Goal: Task Accomplishment & Management: Manage account settings

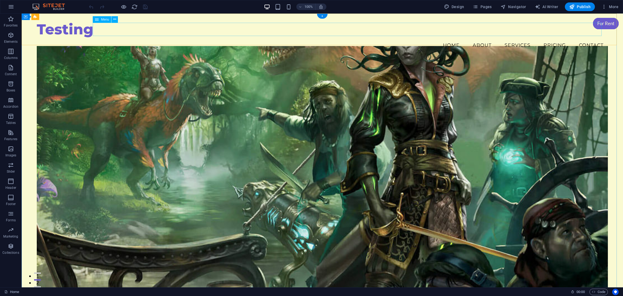
click at [400, 38] on nav "Home About Services Pricing Contact" at bounding box center [323, 45] width 572 height 14
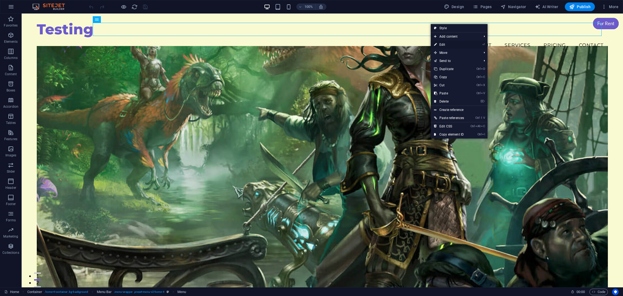
click at [465, 44] on link "⏎ Edit" at bounding box center [449, 45] width 37 height 8
select select
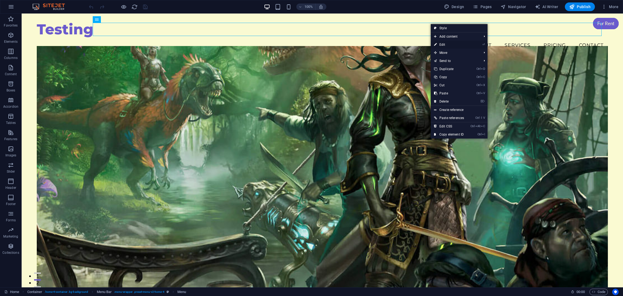
select select
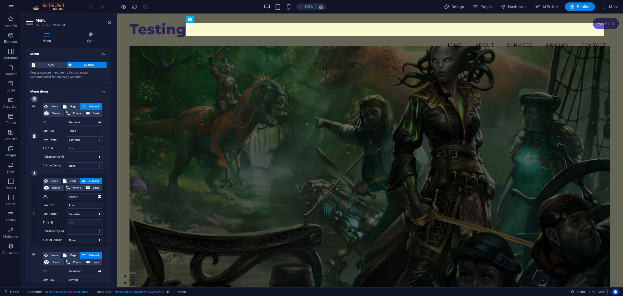
click at [33, 99] on icon at bounding box center [34, 99] width 3 height 4
select select
type input "#home-4"
type input "Home"
select select
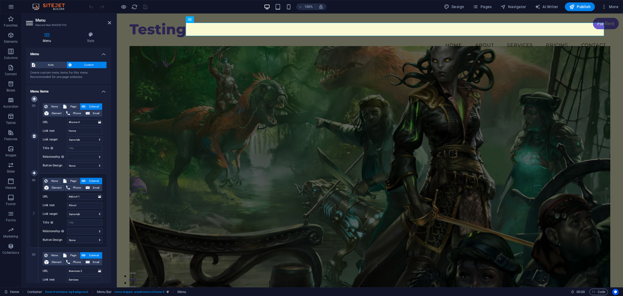
type input "#about-1"
type input "About"
select select
type input "#services-2"
type input "Services"
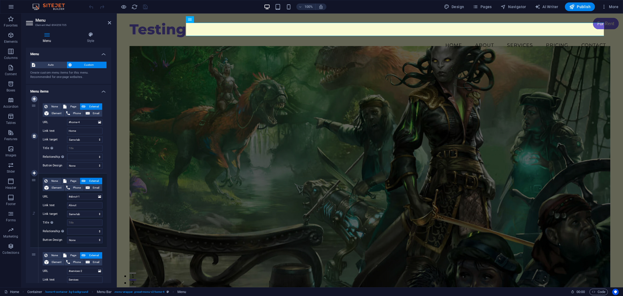
select select
type input "#pricing-2"
type input "Pricing"
select select
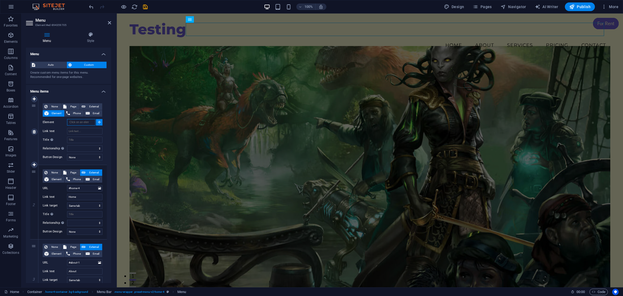
click at [74, 122] on input "Element" at bounding box center [81, 122] width 28 height 6
type input "v"
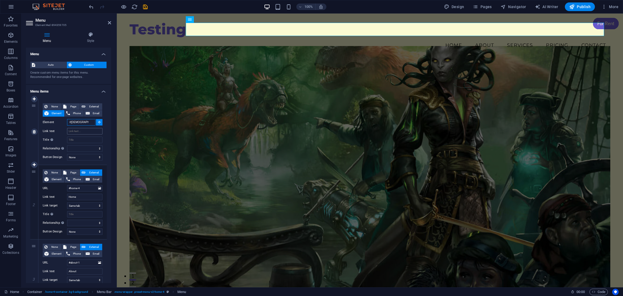
type input "#[DEMOGRAPHIC_DATA]"
click at [77, 130] on input "Link text" at bounding box center [84, 131] width 35 height 6
type input "Vis"
select select
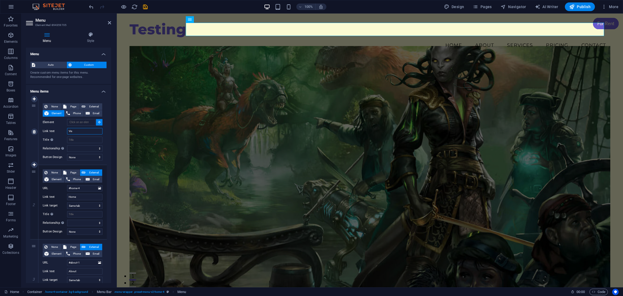
select select
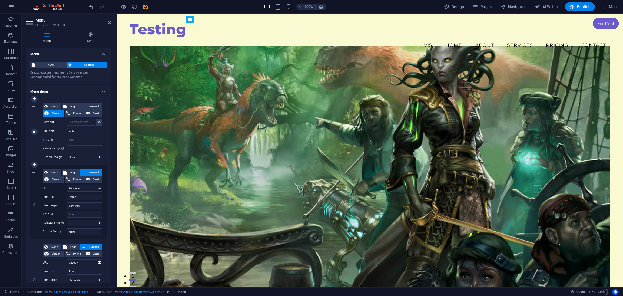
type input "[DEMOGRAPHIC_DATA]"
select select
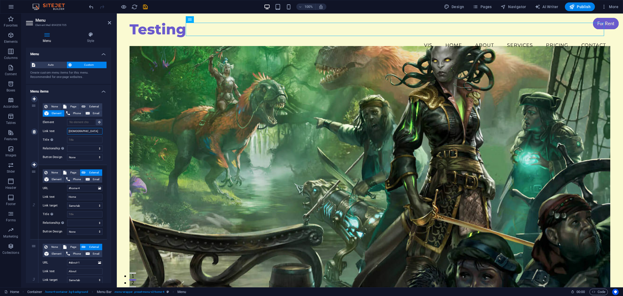
select select
type input "[DEMOGRAPHIC_DATA]"
click at [76, 140] on input "Title Additional link description, should not be the same as the link text. The…" at bounding box center [84, 140] width 35 height 6
type input "[DEMOGRAPHIC_DATA]"
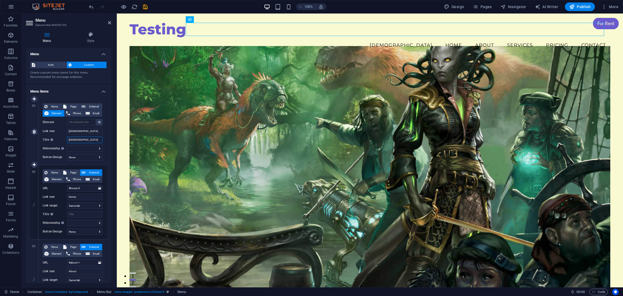
select select
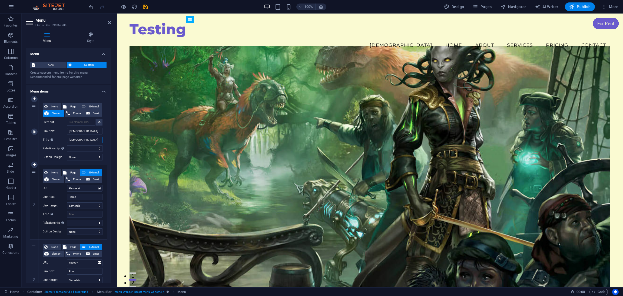
select select
type input "[DEMOGRAPHIC_DATA]"
click at [361, 67] on figure at bounding box center [370, 171] width 481 height 250
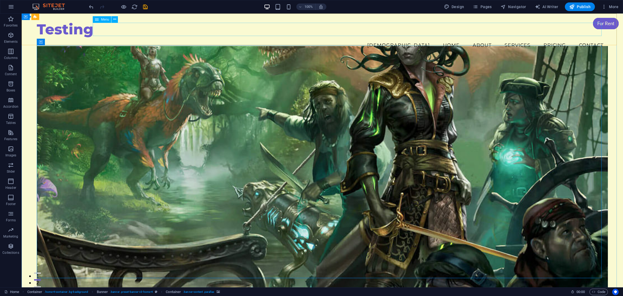
click at [416, 38] on nav "Vishnu Home About Services Pricing Contact" at bounding box center [323, 45] width 572 height 14
select select
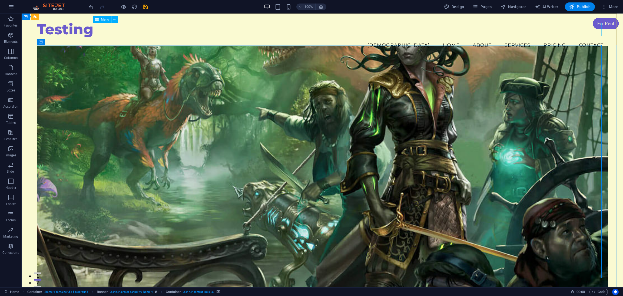
select select
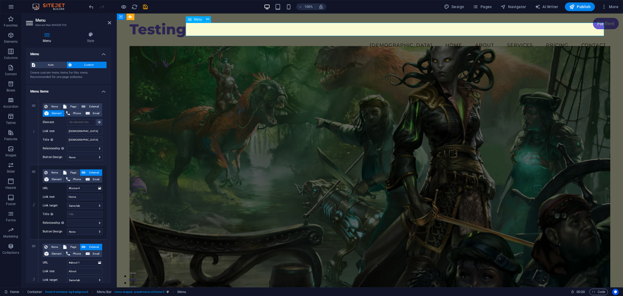
click at [416, 38] on nav "Vishnu Home About Services Pricing Contact" at bounding box center [370, 45] width 481 height 14
click at [433, 76] on figure at bounding box center [370, 171] width 481 height 250
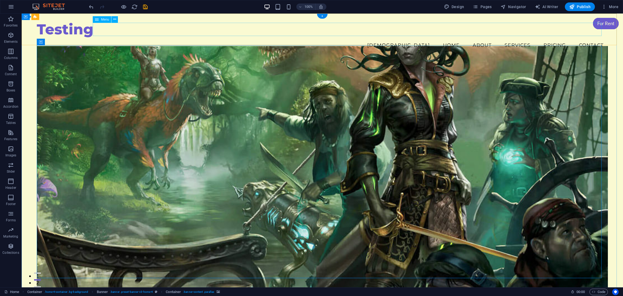
click at [416, 38] on nav "Vishnu Home About Services Pricing Contact" at bounding box center [323, 45] width 572 height 14
select select
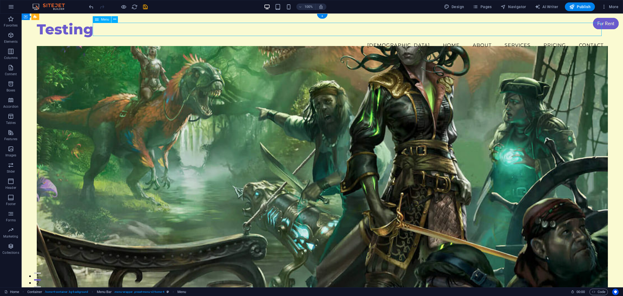
select select
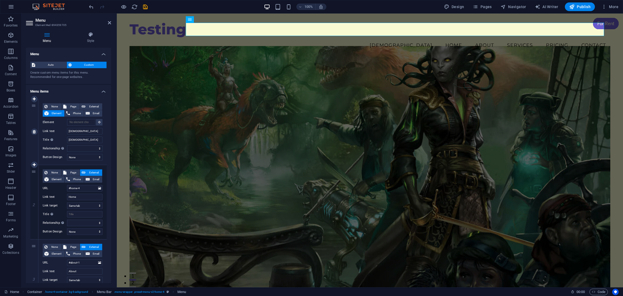
click at [33, 130] on icon at bounding box center [34, 132] width 3 height 4
type input "#home-4"
type input "Home"
select select
type input "#about-1"
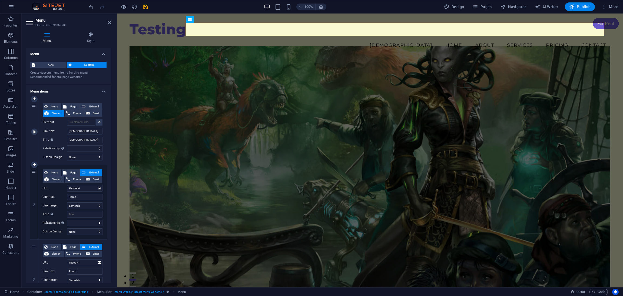
type input "About"
select select
type input "#services-2"
type input "Services"
select select
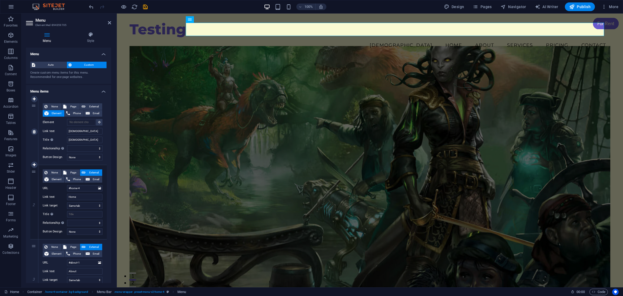
type input "#pricing-2"
type input "Pricing"
select select
type input "#contact-us-1"
type input "Contact"
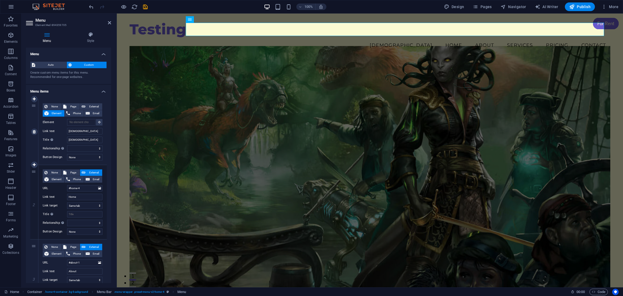
select select
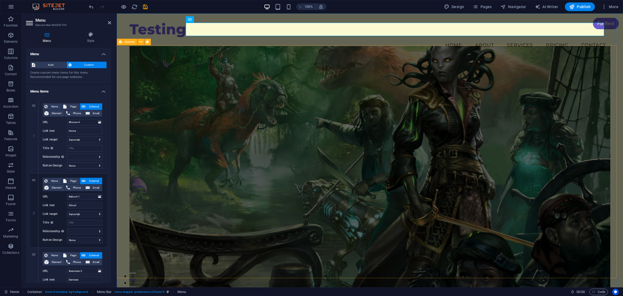
click at [500, 49] on figure at bounding box center [370, 171] width 481 height 250
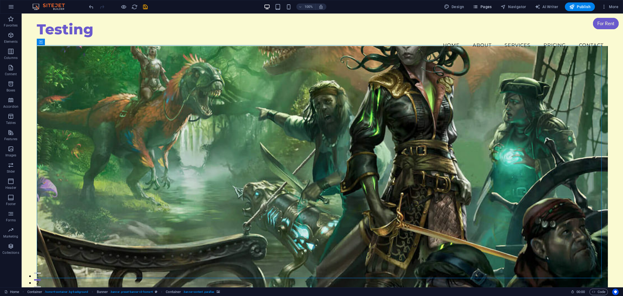
click at [487, 7] on span "Pages" at bounding box center [482, 6] width 19 height 5
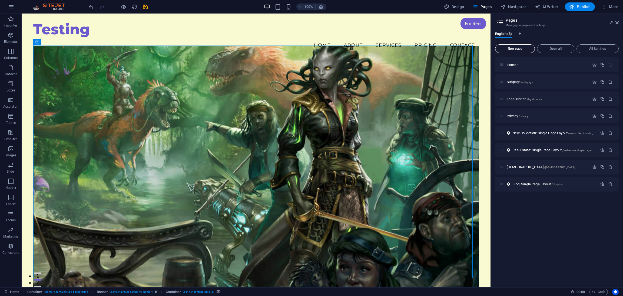
click at [519, 49] on span "New page" at bounding box center [515, 48] width 35 height 3
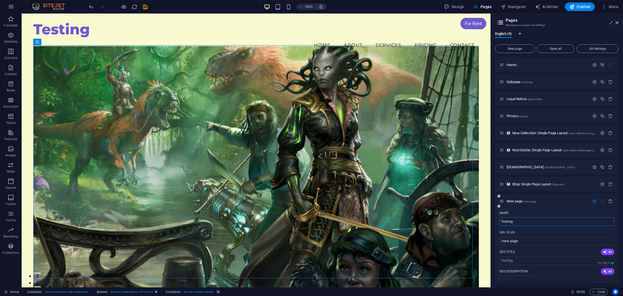
type input "Testing"
type input "/testing"
type input "Testing"
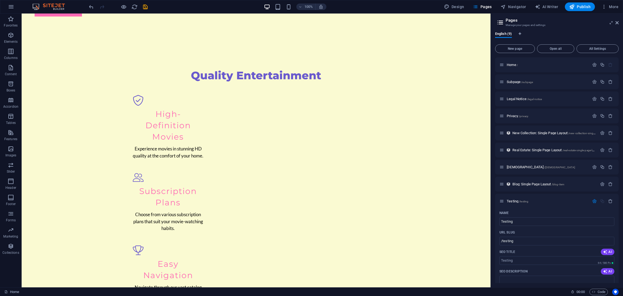
click at [556, 29] on div "English (9) New page Open all All Settings Home / Subpage /subpage Legal Notice…" at bounding box center [557, 158] width 132 height 260
click at [593, 202] on icon "button" at bounding box center [595, 201] width 5 height 5
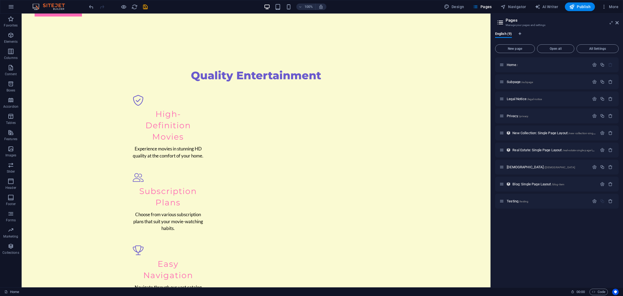
click at [528, 252] on div "Home / Subpage /subpage Legal Notice /legal-notice Privacy /privacy New Collect…" at bounding box center [557, 170] width 124 height 226
click at [514, 201] on span "Testing /testing" at bounding box center [518, 201] width 22 height 4
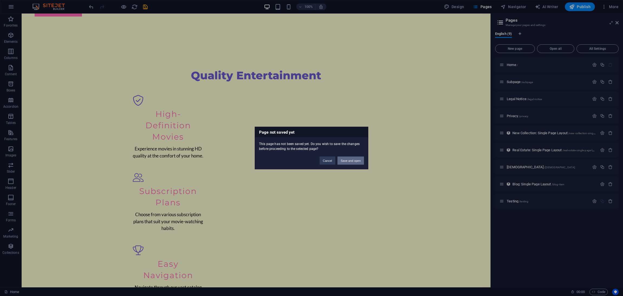
click at [348, 159] on button "Save and open" at bounding box center [351, 161] width 27 height 8
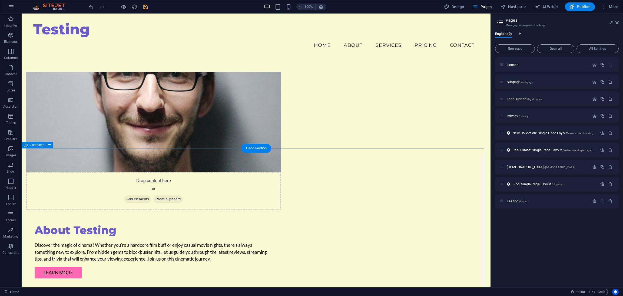
scroll to position [252, 0]
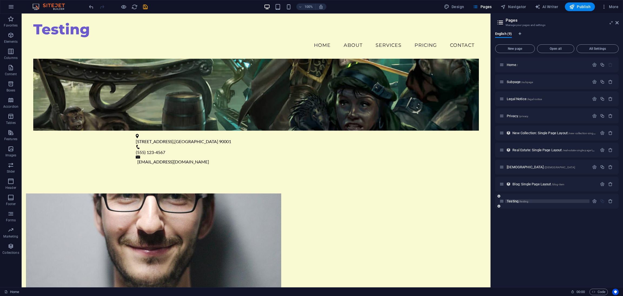
click at [511, 199] on span "Testing /testing" at bounding box center [518, 201] width 22 height 4
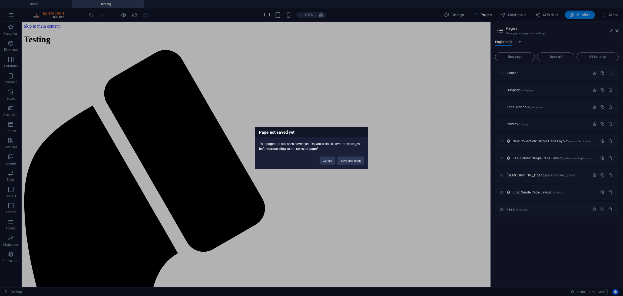
scroll to position [0, 0]
click at [326, 160] on button "Cancel" at bounding box center [328, 161] width 16 height 8
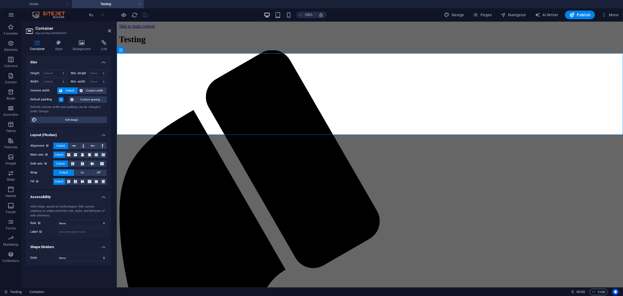
click at [145, 15] on div at bounding box center [118, 15] width 61 height 9
drag, startPoint x: 137, startPoint y: 140, endPoint x: 233, endPoint y: 140, distance: 96.1
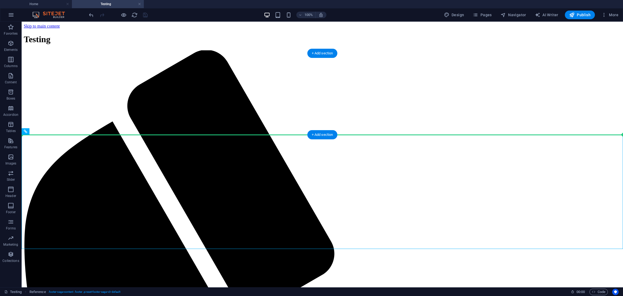
drag, startPoint x: 135, startPoint y: 148, endPoint x: 145, endPoint y: 118, distance: 31.5
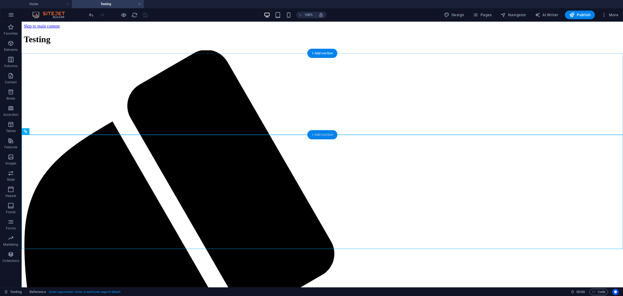
click at [326, 136] on div "+ Add section" at bounding box center [323, 134] width 30 height 9
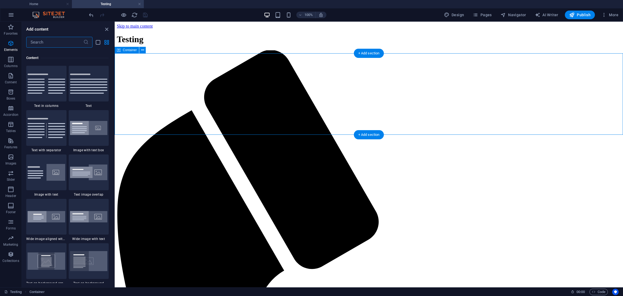
scroll to position [946, 0]
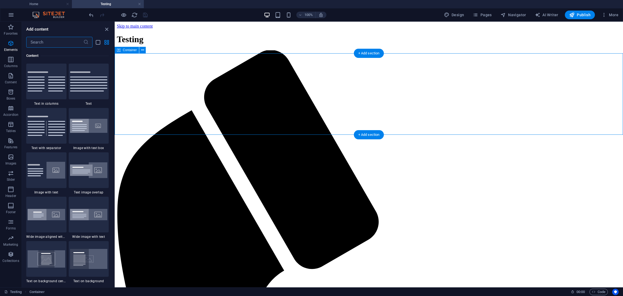
click at [145, 15] on div at bounding box center [118, 15] width 61 height 9
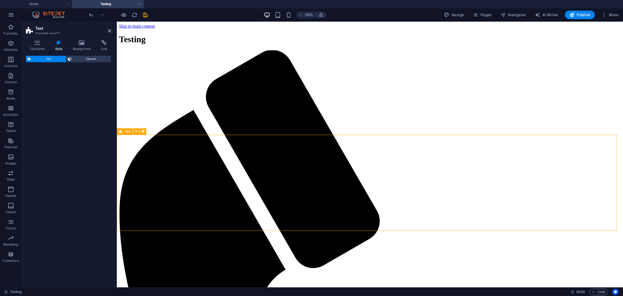
select select "preset-text-v2-default"
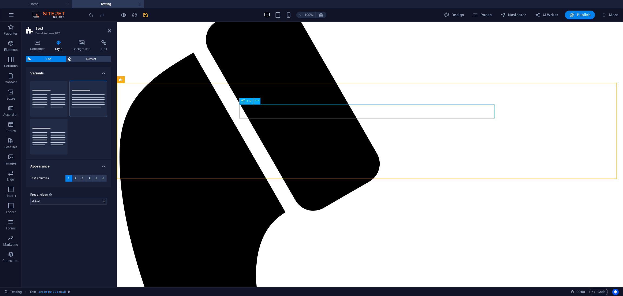
scroll to position [0, 0]
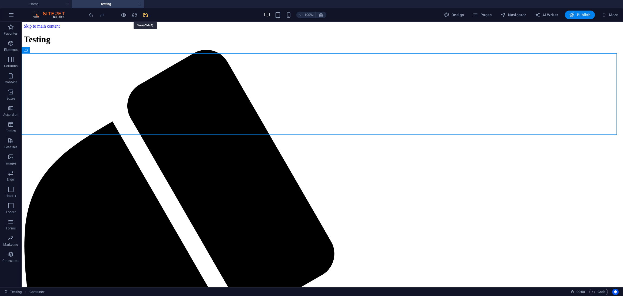
click at [144, 15] on icon "save" at bounding box center [145, 15] width 6 height 6
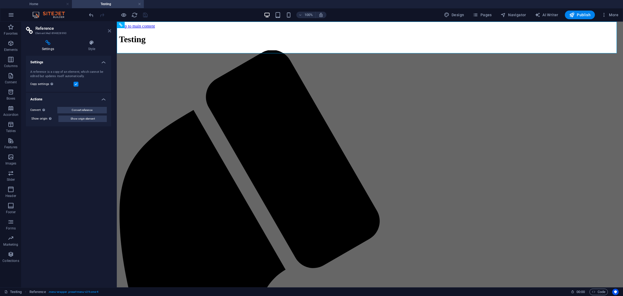
click at [109, 31] on icon at bounding box center [109, 31] width 3 height 4
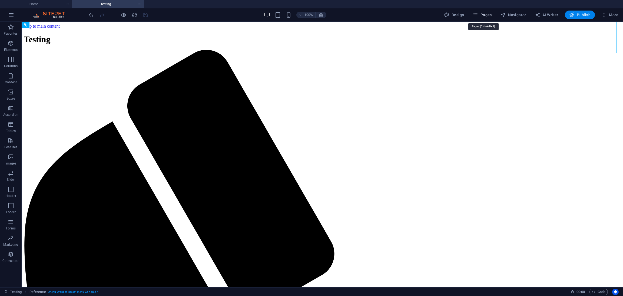
click at [478, 13] on icon "button" at bounding box center [475, 14] width 5 height 5
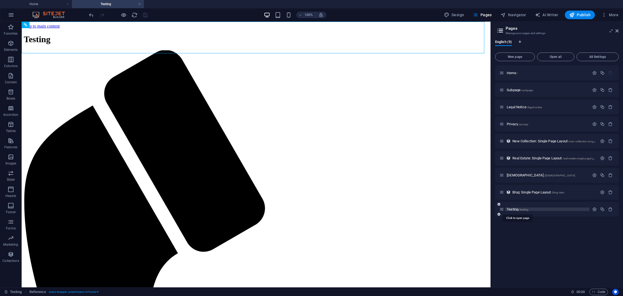
click at [515, 208] on span "Testing /testing" at bounding box center [518, 209] width 22 height 4
click at [9, 254] on icon "button" at bounding box center [11, 254] width 6 height 6
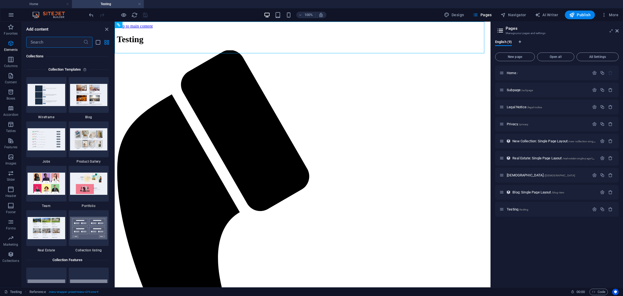
scroll to position [4953, 0]
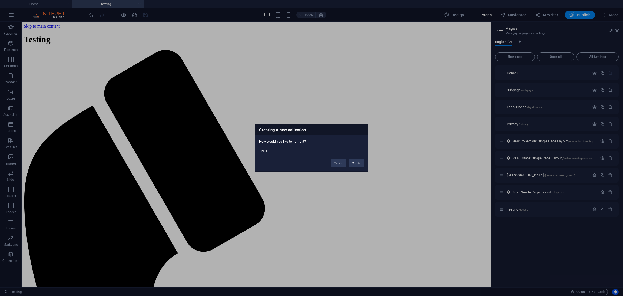
drag, startPoint x: 279, startPoint y: 148, endPoint x: 259, endPoint y: 156, distance: 21.5
click at [259, 156] on div "Creating a new collection How would you like to name it? Blog Cancel Create" at bounding box center [312, 147] width 114 height 47
type input "BLOG !"
click at [364, 164] on button "Create" at bounding box center [356, 163] width 15 height 8
click at [349, 162] on button "Delete and re-create" at bounding box center [348, 163] width 34 height 8
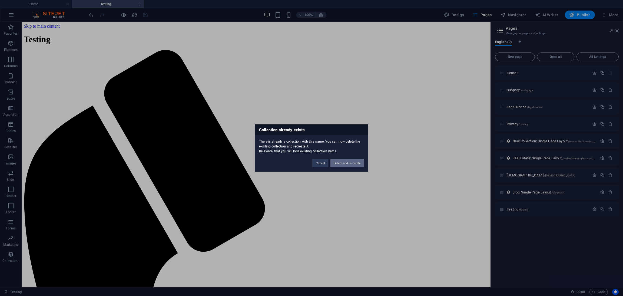
click at [348, 162] on button "Delete and re-create" at bounding box center [348, 163] width 34 height 8
click at [356, 162] on button "Delete and re-create" at bounding box center [348, 163] width 34 height 8
click at [355, 162] on button "Delete and re-create" at bounding box center [348, 163] width 34 height 8
click at [337, 161] on button "Delete and re-create" at bounding box center [348, 163] width 34 height 8
click at [342, 166] on button "Delete and re-create" at bounding box center [348, 163] width 34 height 8
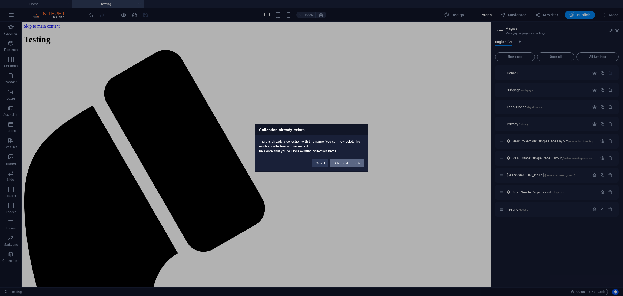
click at [345, 165] on button "Delete and re-create" at bounding box center [348, 163] width 34 height 8
click at [314, 161] on button "Cancel" at bounding box center [321, 163] width 16 height 8
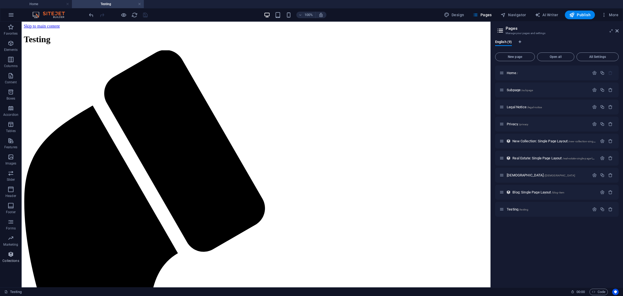
click at [9, 255] on icon "button" at bounding box center [11, 254] width 6 height 6
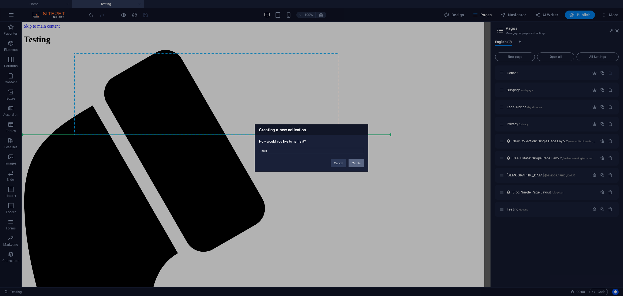
click at [363, 164] on button "Create" at bounding box center [356, 163] width 15 height 8
click at [358, 163] on button "Delete and re-create" at bounding box center [348, 163] width 34 height 8
click at [322, 161] on button "Cancel" at bounding box center [321, 163] width 16 height 8
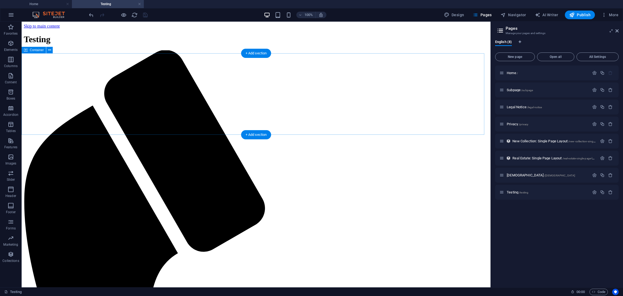
click at [6, 257] on span "Collections" at bounding box center [11, 257] width 22 height 13
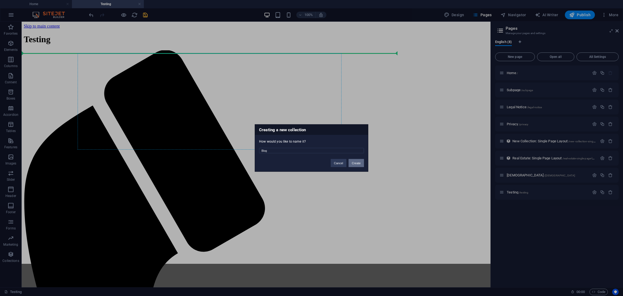
click at [357, 163] on button "Create" at bounding box center [356, 163] width 15 height 8
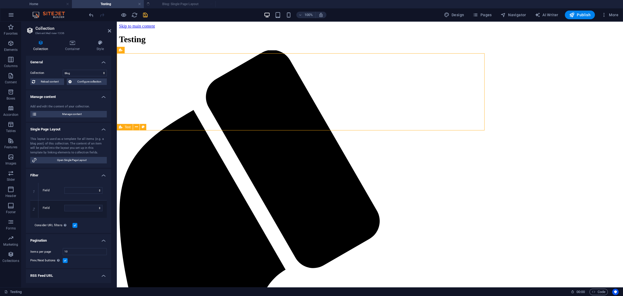
select select "columns.publishing_date_DESC"
select select "columns.status"
select select "columns.publishing_date"
select select "past"
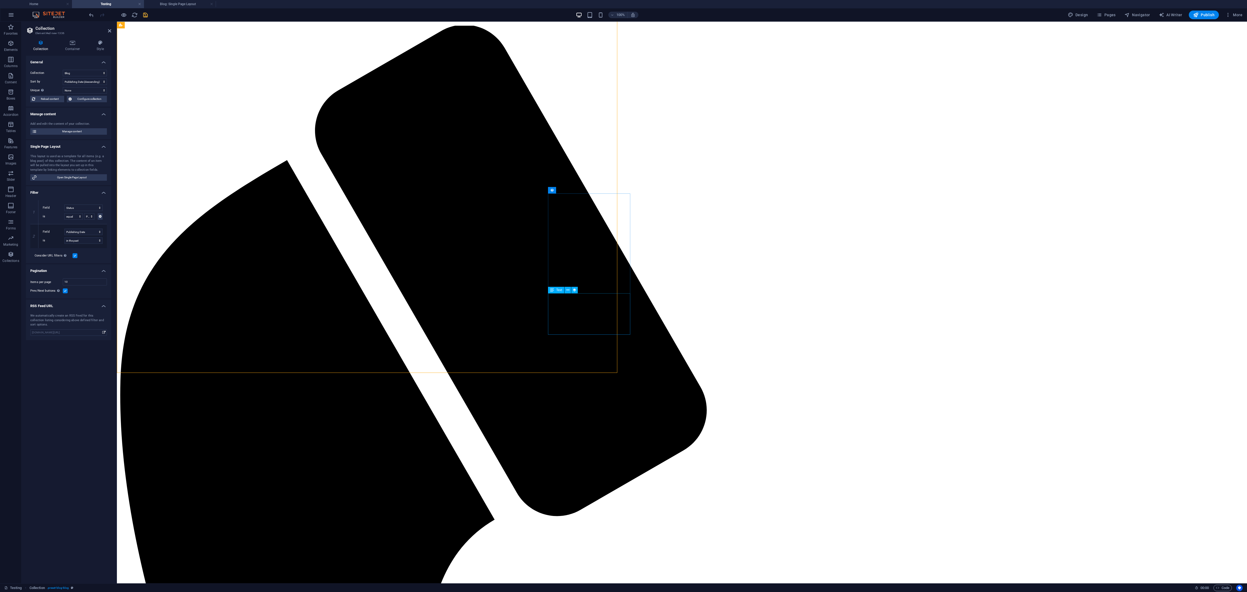
scroll to position [0, 0]
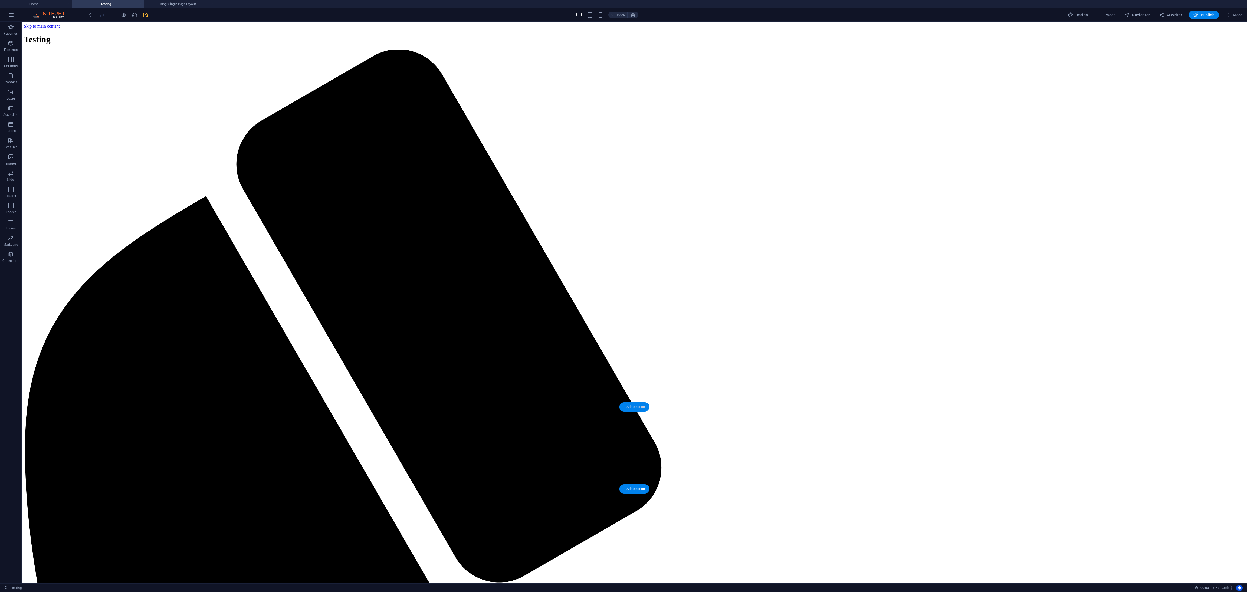
click at [623, 296] on div "+ Add section" at bounding box center [634, 406] width 30 height 9
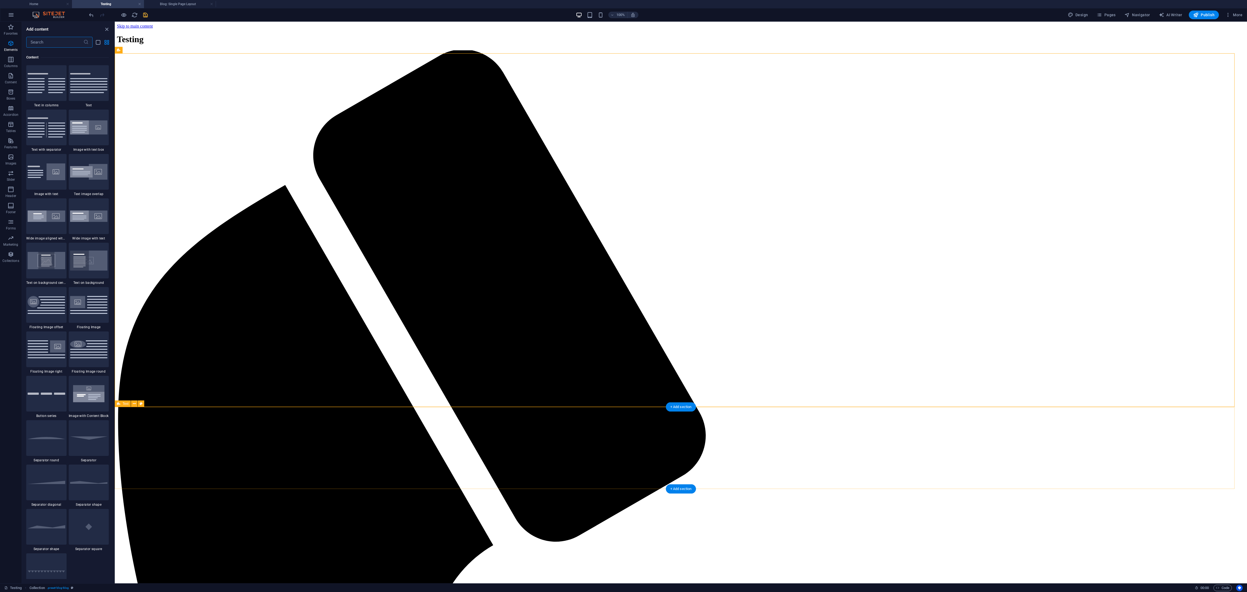
scroll to position [947, 0]
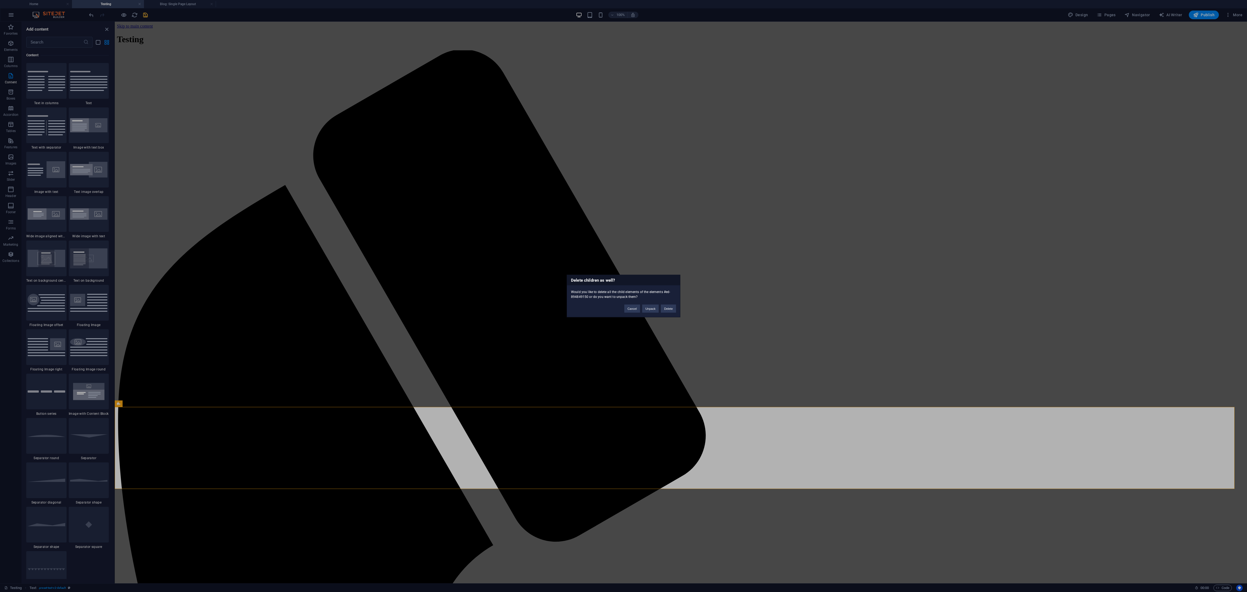
click at [623, 296] on div "Delete children as well? Would you like to delete all the child elements of the…" at bounding box center [623, 296] width 1247 height 592
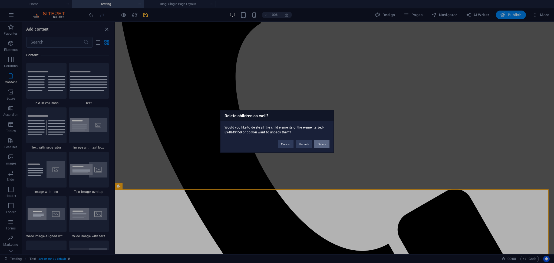
click at [320, 143] on button "Delete" at bounding box center [321, 144] width 15 height 8
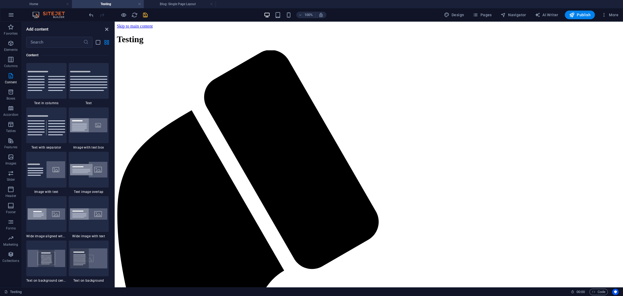
click at [107, 28] on icon "close panel" at bounding box center [107, 29] width 6 height 6
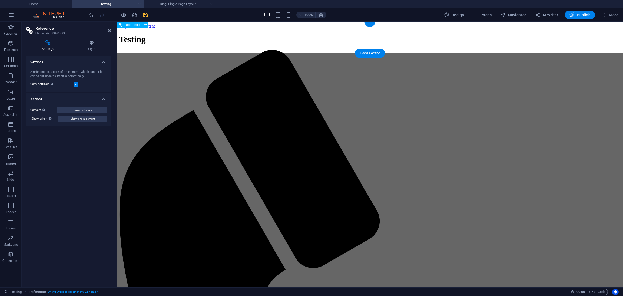
click at [110, 30] on icon at bounding box center [109, 31] width 3 height 4
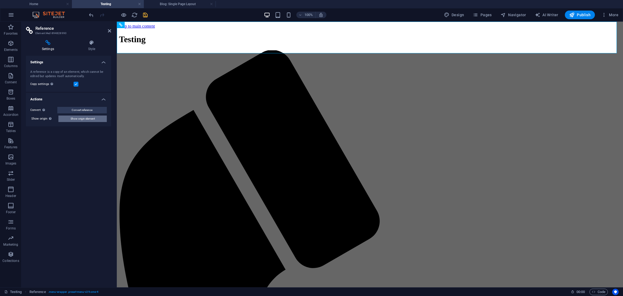
click at [79, 119] on span "Show origin element" at bounding box center [83, 119] width 24 height 6
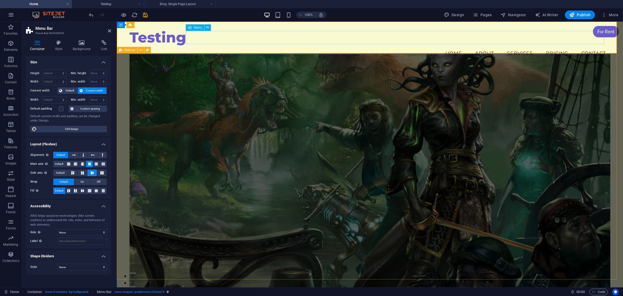
click at [457, 47] on nav "Home About Services Pricing Contact" at bounding box center [370, 54] width 481 height 14
click at [58, 46] on h4 "Style" at bounding box center [60, 45] width 18 height 11
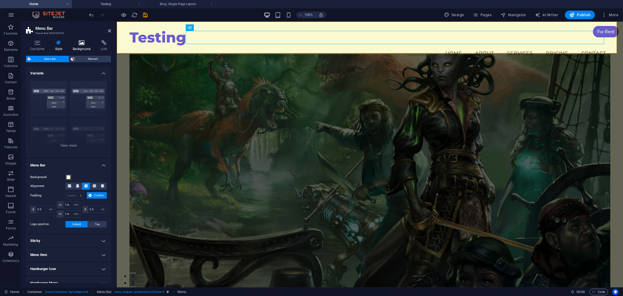
click at [74, 43] on icon at bounding box center [82, 42] width 26 height 5
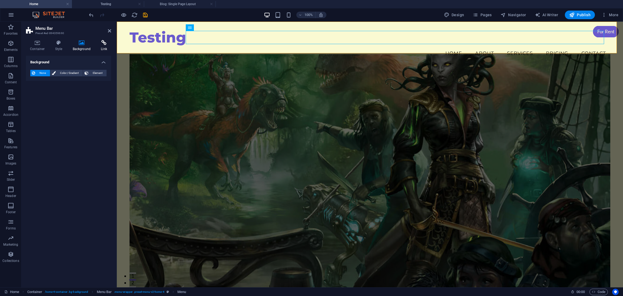
click at [102, 43] on icon at bounding box center [104, 42] width 14 height 5
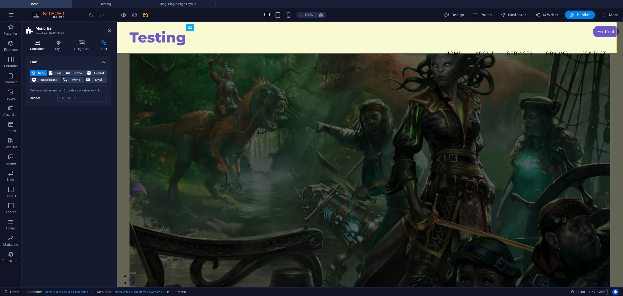
click at [40, 44] on icon at bounding box center [37, 42] width 23 height 5
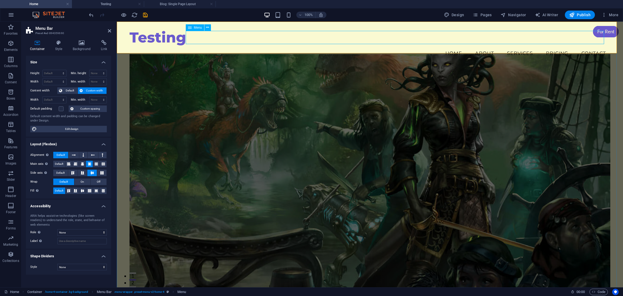
click at [239, 47] on nav "Home About Services Pricing Contact" at bounding box center [370, 54] width 481 height 14
select select
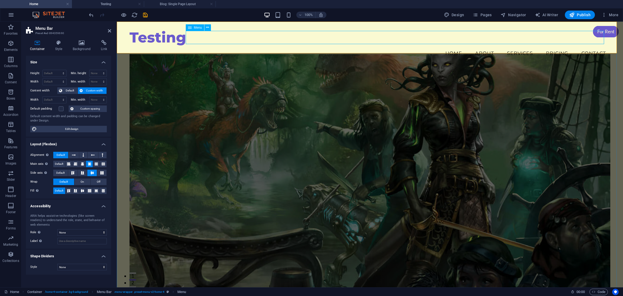
select select
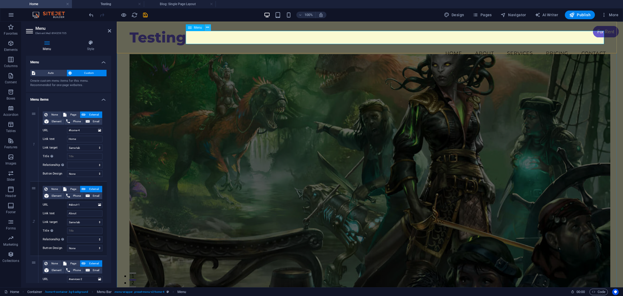
click at [207, 27] on icon at bounding box center [207, 28] width 3 height 6
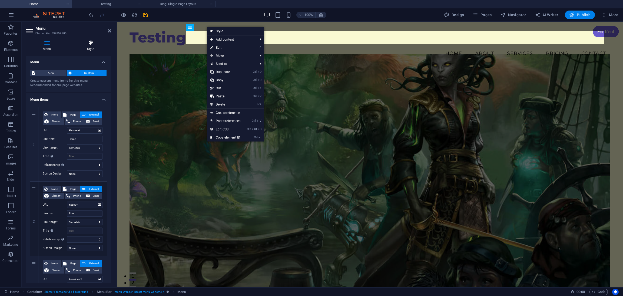
click at [71, 49] on h4 "Style" at bounding box center [90, 45] width 41 height 11
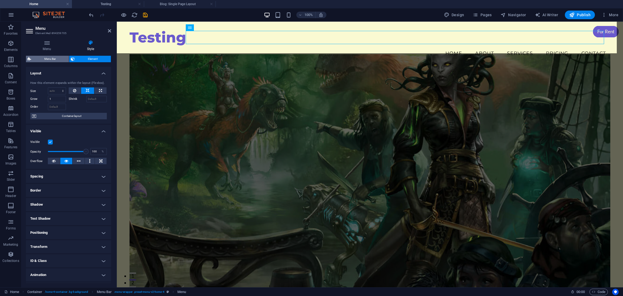
click at [58, 59] on span "Menu Bar" at bounding box center [50, 59] width 35 height 6
select select "vw"
select select "rem"
select select "vw"
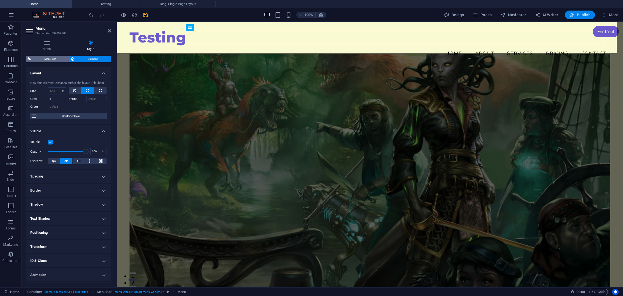
select select "preset-menu-v2-home-4"
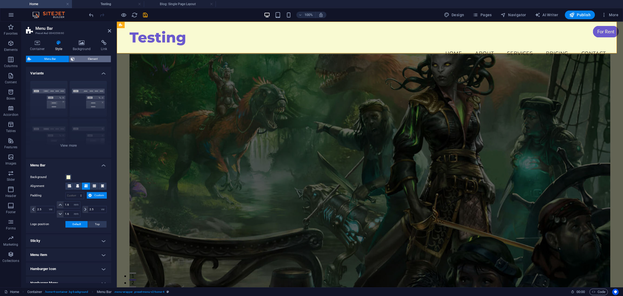
click at [79, 57] on span "Element" at bounding box center [92, 59] width 33 height 6
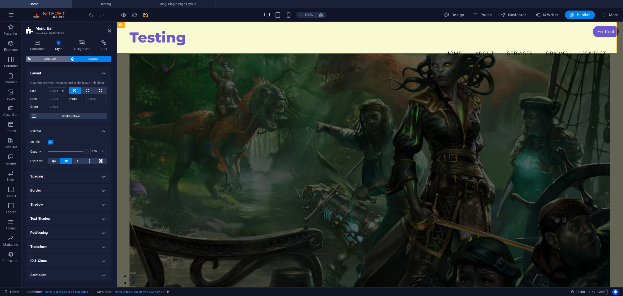
click at [49, 56] on span "Menu Bar" at bounding box center [50, 59] width 35 height 6
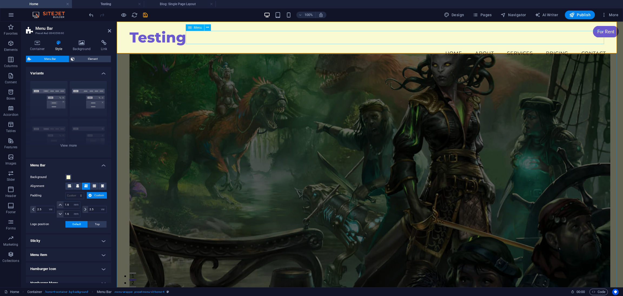
click at [220, 47] on nav "Home About Services Pricing Contact" at bounding box center [370, 54] width 481 height 14
click at [209, 28] on icon at bounding box center [207, 28] width 3 height 6
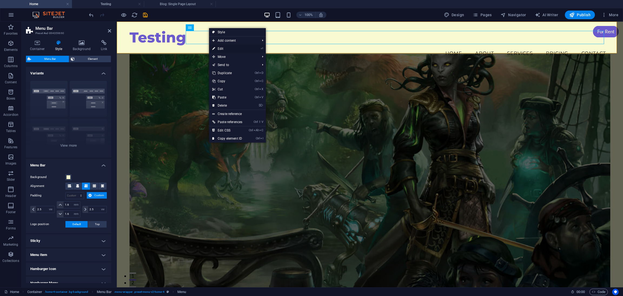
click at [228, 50] on link "⏎ Edit" at bounding box center [227, 49] width 37 height 8
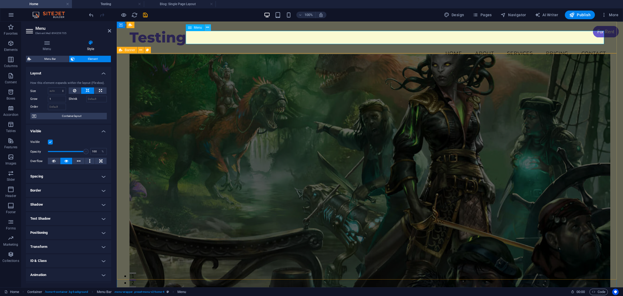
click at [209, 27] on icon at bounding box center [207, 28] width 3 height 6
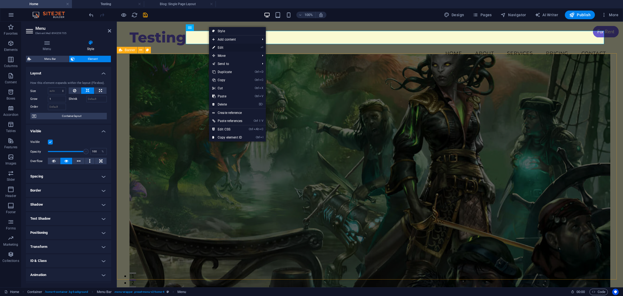
click at [219, 46] on link "⏎ Edit" at bounding box center [227, 48] width 37 height 8
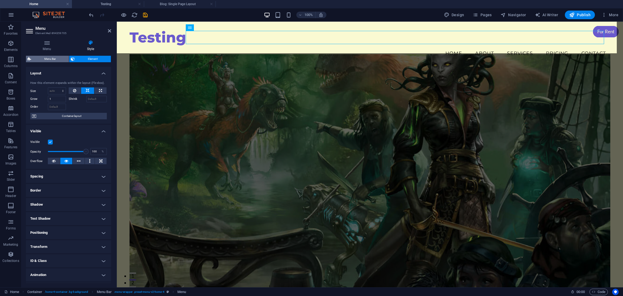
click at [51, 58] on span "Menu Bar" at bounding box center [50, 59] width 35 height 6
select select "vw"
select select "rem"
select select "vw"
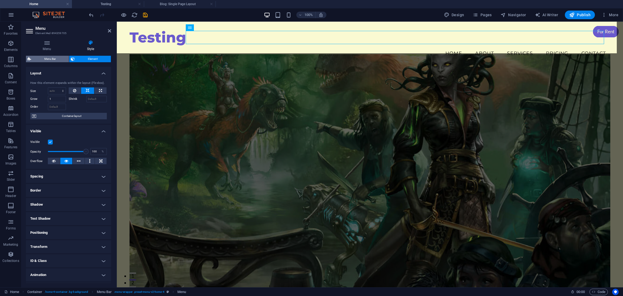
select select "preset-menu-v2-home-4"
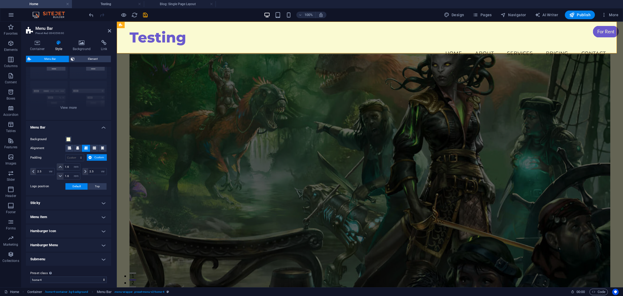
scroll to position [42, 0]
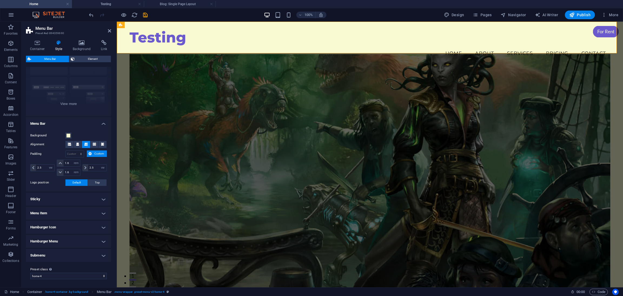
click at [69, 214] on h4 "Menu Item" at bounding box center [68, 213] width 85 height 13
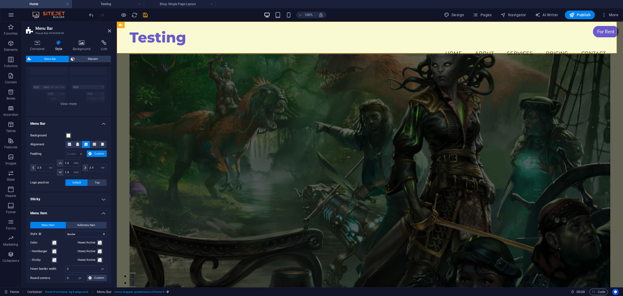
click at [70, 212] on h4 "Menu Item" at bounding box center [68, 212] width 85 height 10
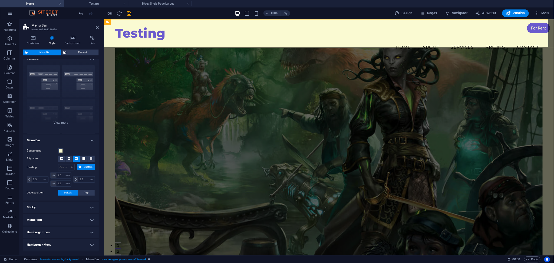
scroll to position [0, 0]
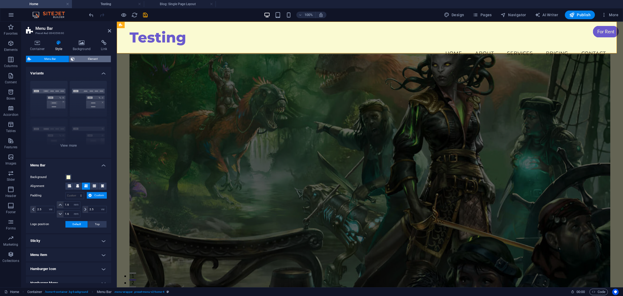
click at [91, 59] on span "Element" at bounding box center [92, 59] width 33 height 6
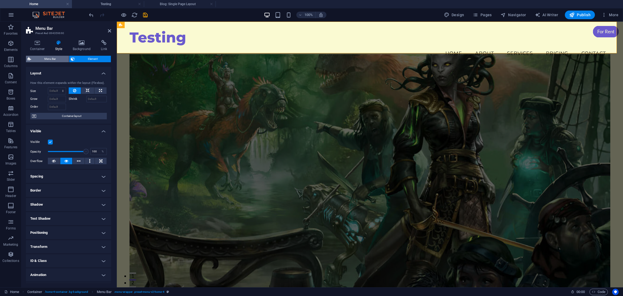
click at [49, 59] on span "Menu Bar" at bounding box center [50, 59] width 35 height 6
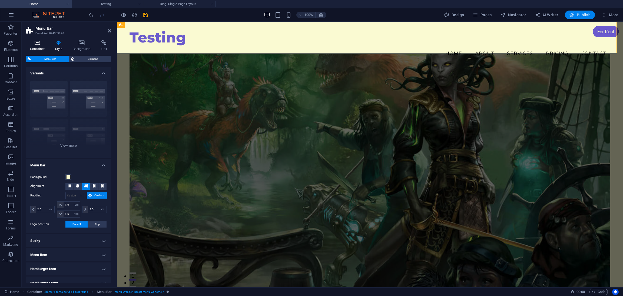
click at [38, 47] on h4 "Container" at bounding box center [38, 45] width 25 height 11
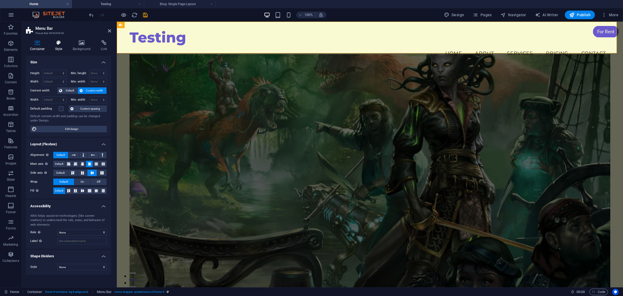
click at [67, 47] on h4 "Style" at bounding box center [60, 45] width 18 height 11
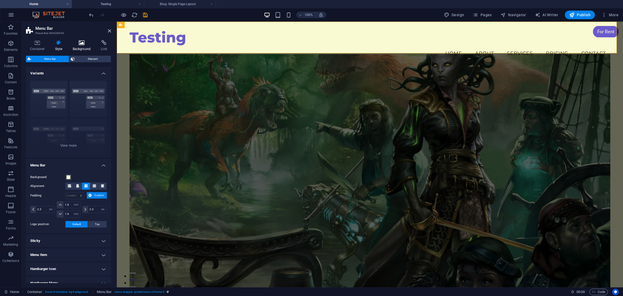
click at [78, 47] on h4 "Background" at bounding box center [83, 45] width 28 height 11
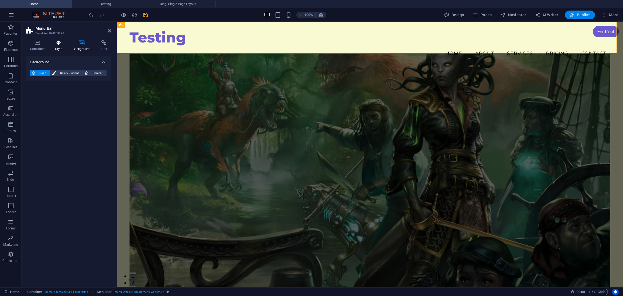
click at [54, 45] on icon at bounding box center [58, 42] width 15 height 5
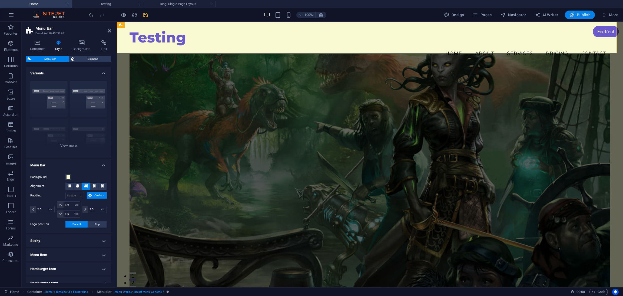
click at [72, 163] on h4 "Menu Bar" at bounding box center [68, 164] width 85 height 10
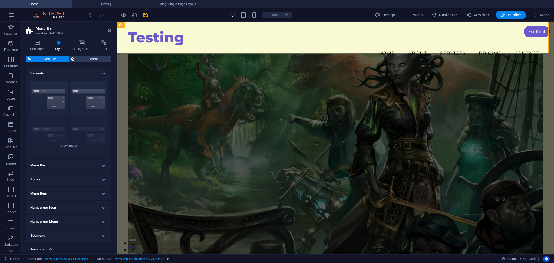
scroll to position [14, 0]
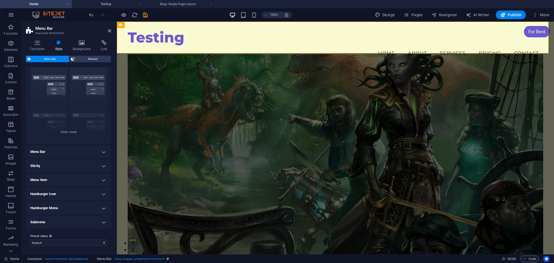
click at [59, 221] on h4 "Submenu" at bounding box center [68, 222] width 85 height 13
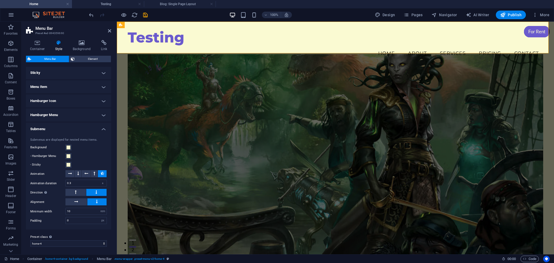
click at [68, 127] on h4 "Submenu" at bounding box center [68, 128] width 85 height 10
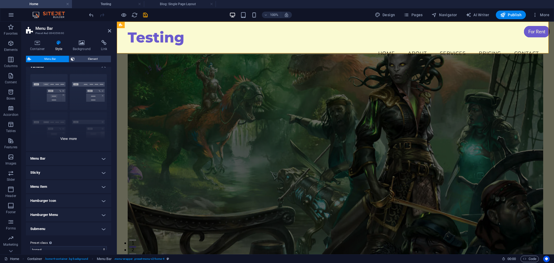
scroll to position [0, 0]
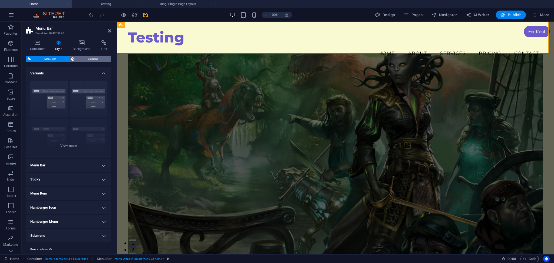
click at [87, 58] on span "Element" at bounding box center [92, 59] width 33 height 6
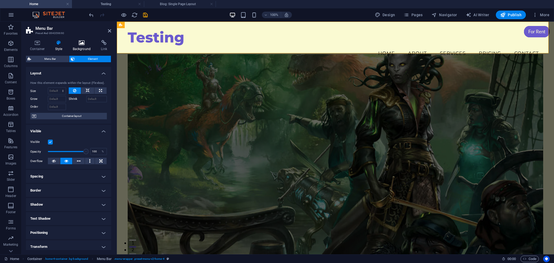
click at [80, 48] on h4 "Background" at bounding box center [83, 45] width 28 height 11
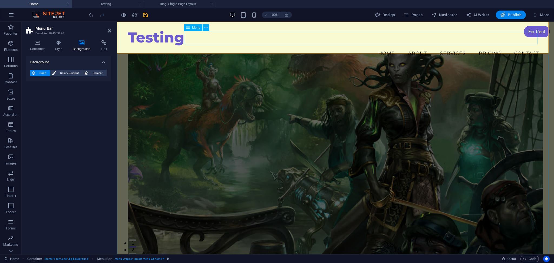
click at [371, 47] on nav "Home About Services Pricing Contact" at bounding box center [335, 54] width 415 height 14
click at [206, 27] on icon at bounding box center [206, 28] width 3 height 6
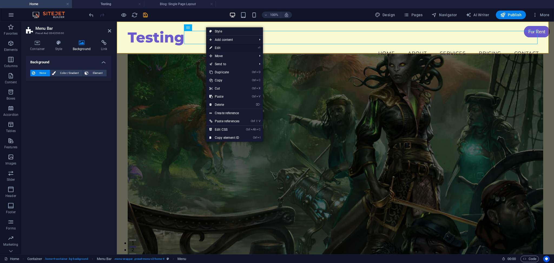
click at [257, 47] on li "⏎ Edit" at bounding box center [234, 48] width 57 height 8
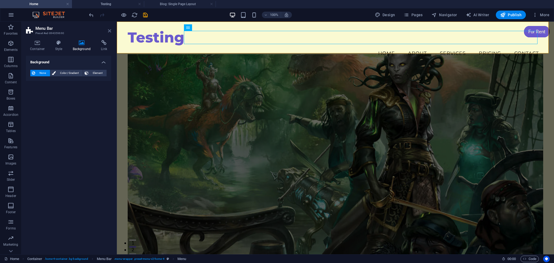
click at [108, 31] on icon at bounding box center [109, 31] width 3 height 4
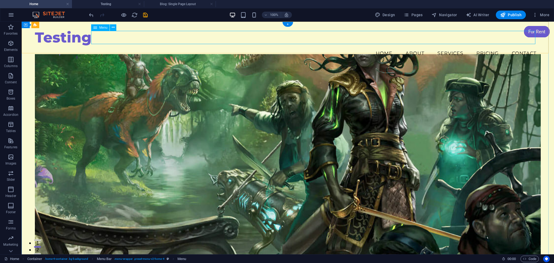
click at [365, 47] on nav "Home About Services Pricing Contact" at bounding box center [288, 54] width 506 height 14
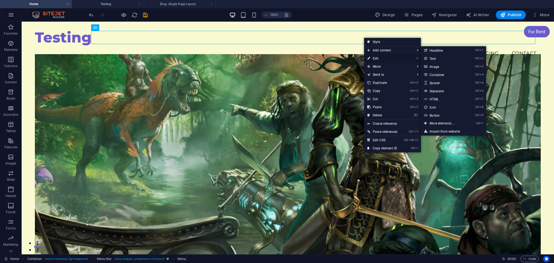
click at [383, 58] on link "⏎ Edit" at bounding box center [382, 58] width 37 height 8
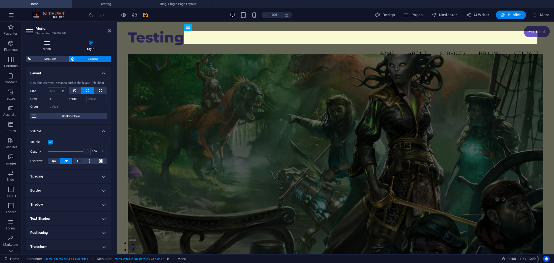
click at [50, 47] on h4 "Menu" at bounding box center [48, 45] width 44 height 11
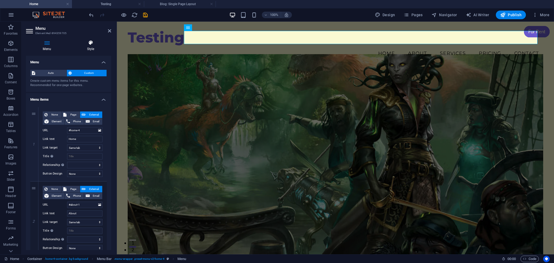
click at [86, 45] on icon at bounding box center [90, 42] width 41 height 5
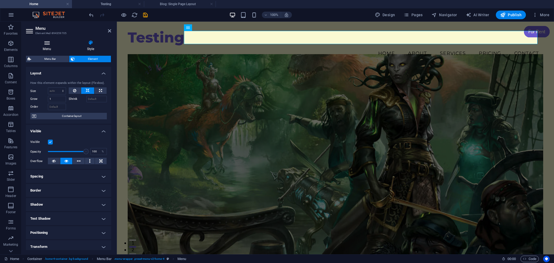
click at [50, 47] on h4 "Menu" at bounding box center [48, 45] width 44 height 11
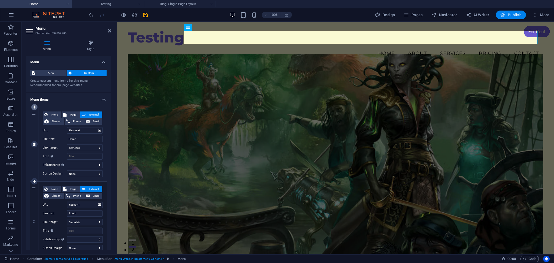
click at [33, 108] on icon at bounding box center [34, 107] width 3 height 4
select select
type input "#home-4"
type input "Home"
select select
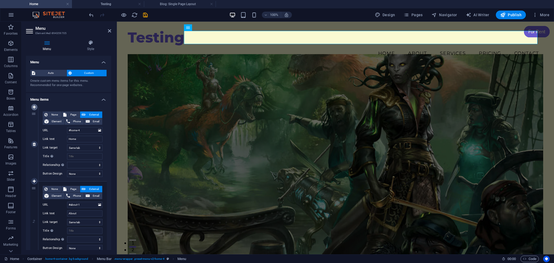
type input "#about-1"
type input "About"
select select
type input "#services-2"
type input "Services"
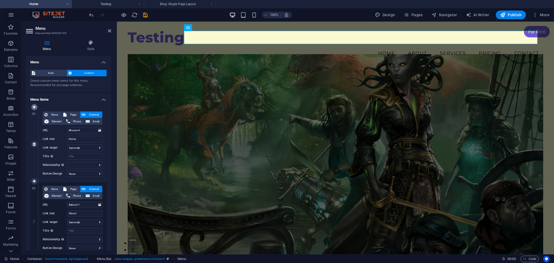
select select
type input "#pricing-2"
type input "Pricing"
select select
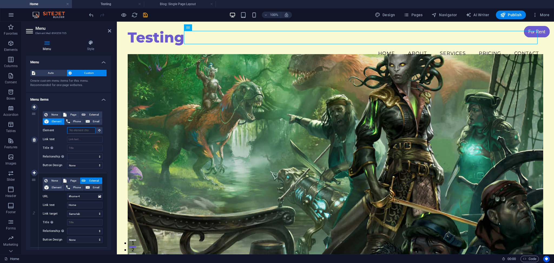
click at [81, 132] on input "Element" at bounding box center [81, 130] width 28 height 6
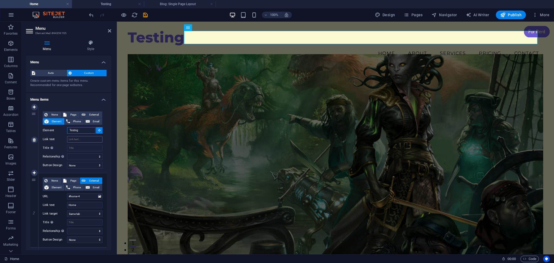
type input "Testing"
click at [81, 140] on input "Link text" at bounding box center [84, 139] width 35 height 6
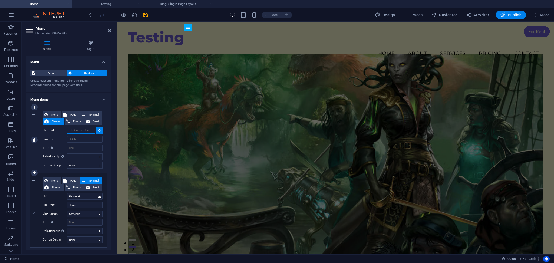
click at [77, 131] on input "Element" at bounding box center [81, 130] width 28 height 6
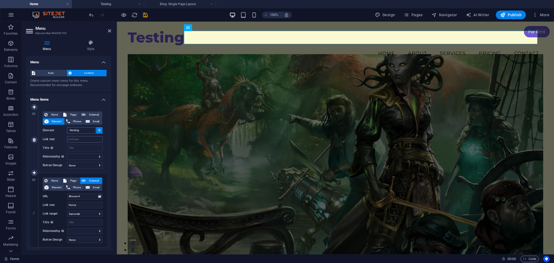
type input "#testing"
click at [80, 139] on input "Link text" at bounding box center [84, 139] width 35 height 6
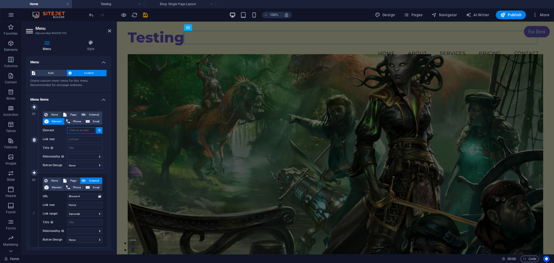
click at [87, 130] on input "Element" at bounding box center [81, 130] width 28 height 6
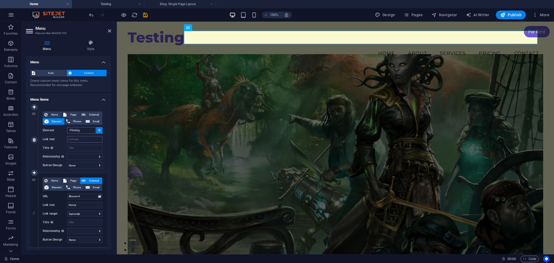
type input "#Testing"
click at [80, 140] on input "Link text" at bounding box center [84, 139] width 35 height 6
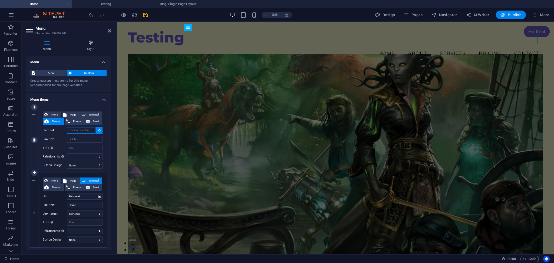
click at [85, 133] on input "Element" at bounding box center [81, 130] width 28 height 6
click at [90, 132] on input "Element" at bounding box center [81, 130] width 28 height 6
click at [413, 17] on span "Pages" at bounding box center [413, 14] width 19 height 5
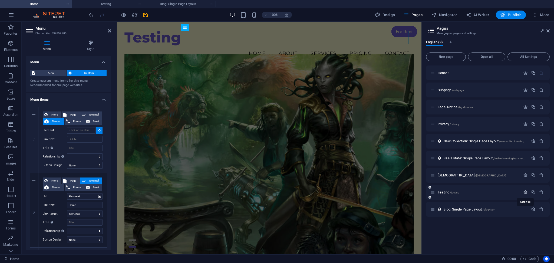
click at [526, 192] on icon "button" at bounding box center [525, 192] width 5 height 5
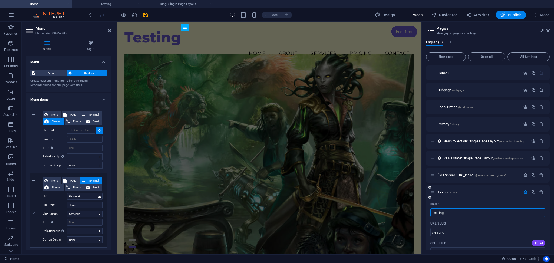
drag, startPoint x: 449, startPoint y: 214, endPoint x: 441, endPoint y: 215, distance: 8.2
click at [441, 215] on input "Testing" at bounding box center [488, 212] width 115 height 9
type input "Testi"
click at [450, 233] on input "/testi" at bounding box center [488, 232] width 115 height 9
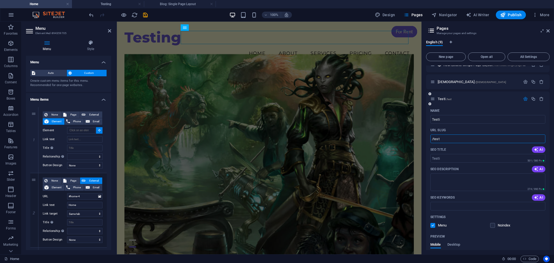
scroll to position [108, 0]
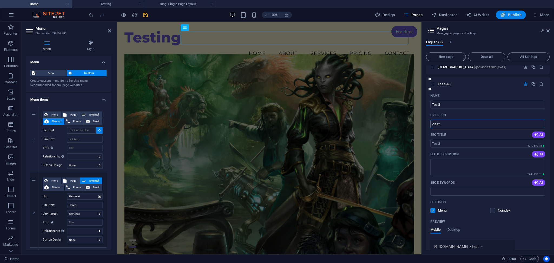
type input "/test"
click at [524, 83] on icon "button" at bounding box center [525, 84] width 5 height 5
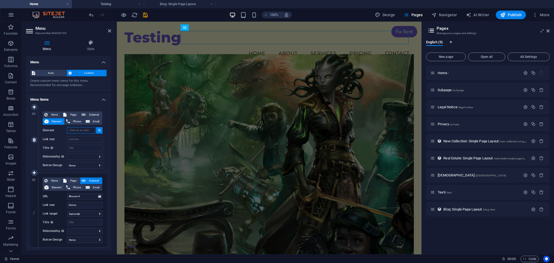
click at [80, 130] on input "Element" at bounding box center [81, 130] width 28 height 6
type input "test"
click at [87, 136] on input "Link text" at bounding box center [84, 139] width 35 height 6
click at [86, 132] on input "Element" at bounding box center [81, 130] width 28 height 6
type input "T"
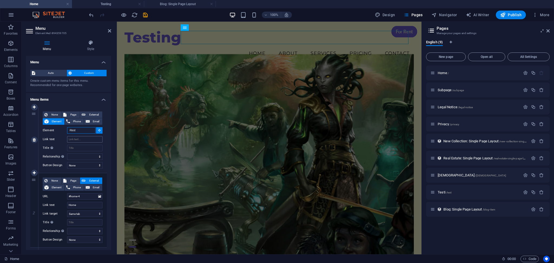
type input "#test"
click at [78, 138] on input "Link text" at bounding box center [84, 139] width 35 height 6
click at [89, 129] on input "Element" at bounding box center [81, 130] width 28 height 6
click at [76, 140] on input "Link text" at bounding box center [84, 139] width 35 height 6
type input "test"
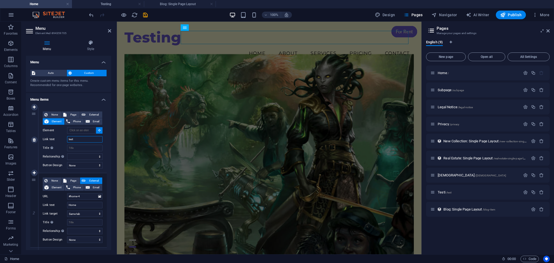
select select
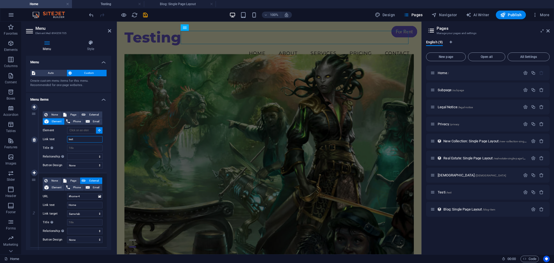
select select
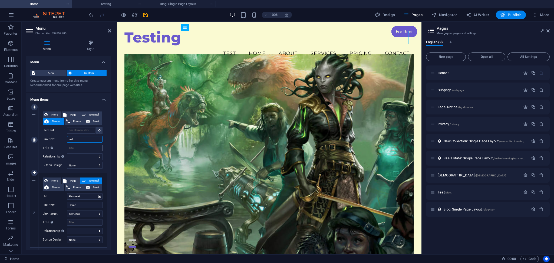
type input "test"
click at [76, 145] on input "Title Additional link description, should not be the same as the link text. The…" at bounding box center [84, 148] width 35 height 6
click at [86, 129] on input "Element" at bounding box center [81, 130] width 28 height 6
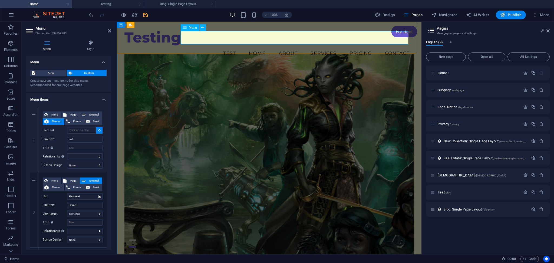
click at [224, 47] on nav "test Home About Services Pricing Contact" at bounding box center [269, 54] width 290 height 14
type input "#ed-894359705"
select select
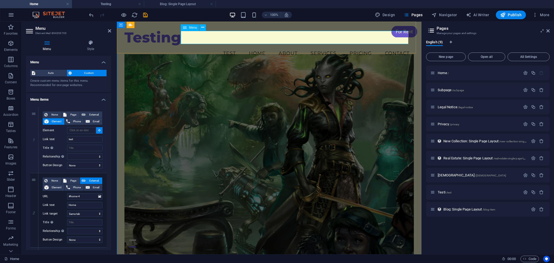
select select
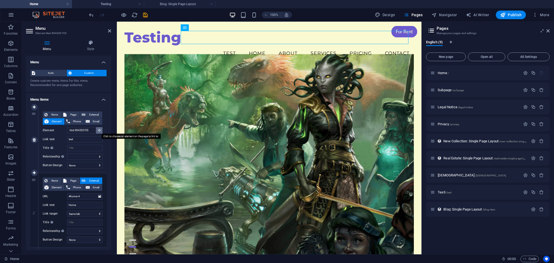
click at [99, 129] on icon at bounding box center [99, 130] width 2 height 3
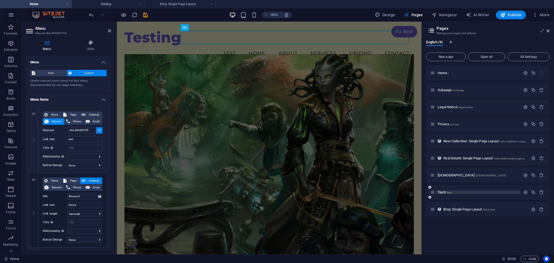
click at [444, 192] on span "Testi /test" at bounding box center [445, 192] width 14 height 4
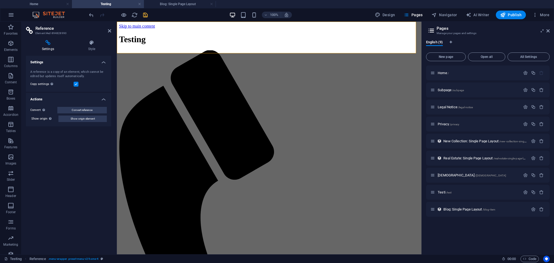
click at [103, 101] on h4 "Actions" at bounding box center [68, 98] width 85 height 10
click at [103, 101] on h4 "Actions" at bounding box center [68, 99] width 85 height 13
click at [105, 61] on h4 "Settings" at bounding box center [68, 61] width 85 height 10
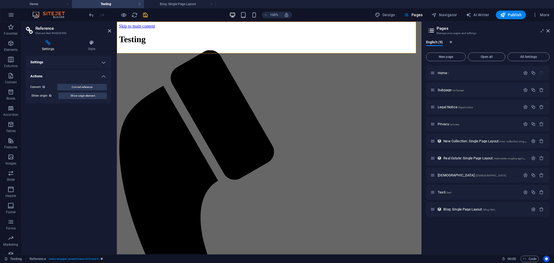
click at [105, 61] on h4 "Settings" at bounding box center [68, 62] width 85 height 13
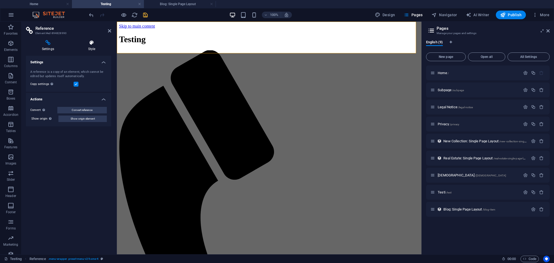
click at [94, 48] on h4 "Style" at bounding box center [91, 45] width 39 height 11
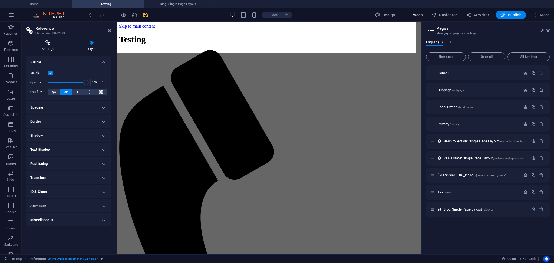
click at [52, 48] on h4 "Settings" at bounding box center [49, 45] width 46 height 11
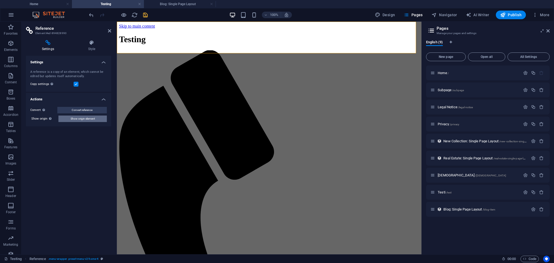
click at [88, 118] on span "Show origin element" at bounding box center [83, 119] width 24 height 6
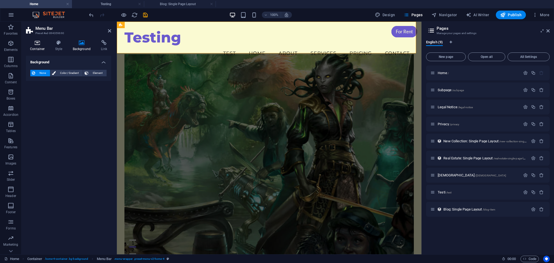
click at [39, 47] on h4 "Container" at bounding box center [38, 45] width 25 height 11
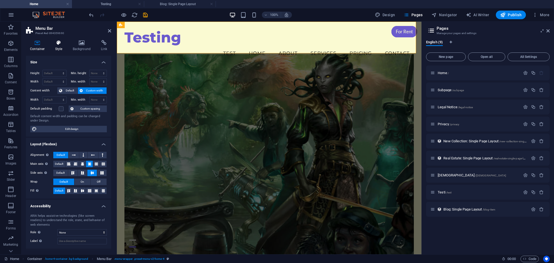
click at [58, 47] on h4 "Style" at bounding box center [60, 45] width 18 height 11
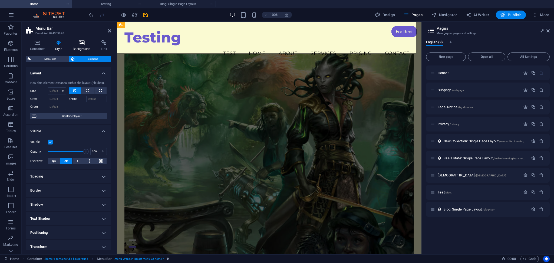
click at [75, 44] on icon at bounding box center [82, 42] width 26 height 5
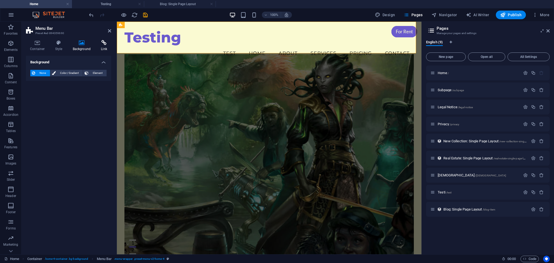
click at [97, 42] on icon at bounding box center [104, 42] width 14 height 5
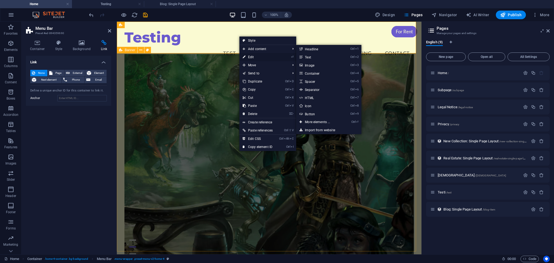
click at [251, 58] on link "⏎ Edit" at bounding box center [257, 57] width 37 height 8
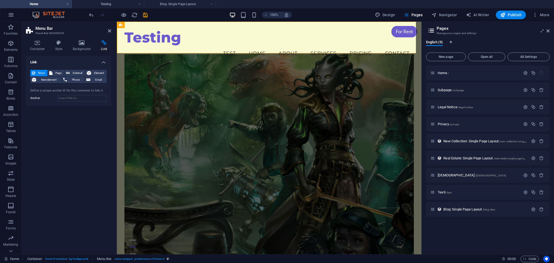
click at [111, 30] on aside "Menu Bar Preset #ed-894359690 Container Style Background Link Size Height Defau…" at bounding box center [69, 138] width 95 height 233
click at [109, 31] on icon at bounding box center [109, 31] width 3 height 4
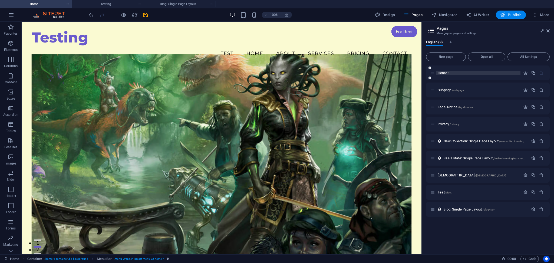
click at [448, 74] on span "/" at bounding box center [448, 73] width 1 height 3
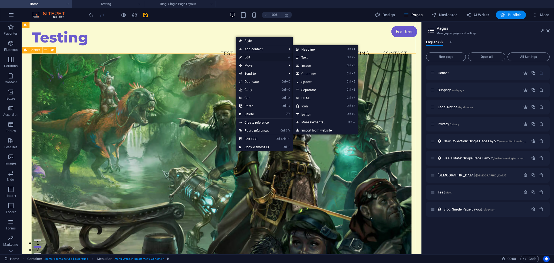
click at [250, 54] on link "⏎ Edit" at bounding box center [254, 57] width 37 height 8
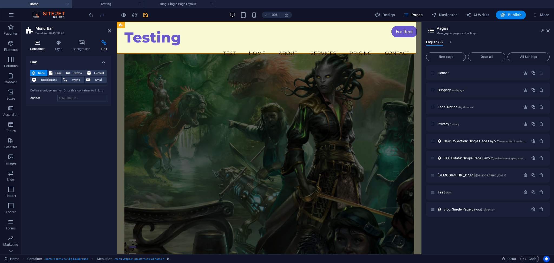
click at [41, 48] on h4 "Container" at bounding box center [38, 45] width 25 height 11
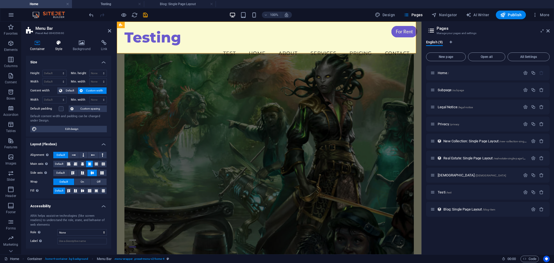
click at [58, 41] on icon at bounding box center [58, 42] width 15 height 5
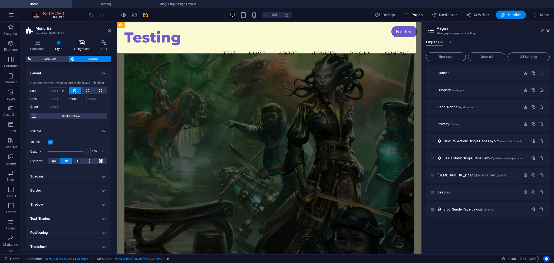
click at [93, 46] on h4 "Background" at bounding box center [83, 45] width 28 height 11
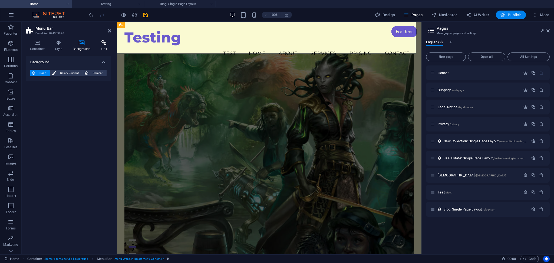
click at [105, 44] on icon at bounding box center [104, 42] width 14 height 5
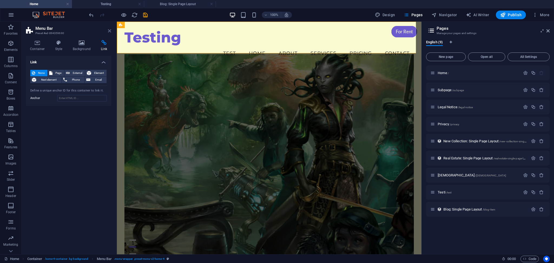
click at [109, 31] on icon at bounding box center [109, 31] width 3 height 4
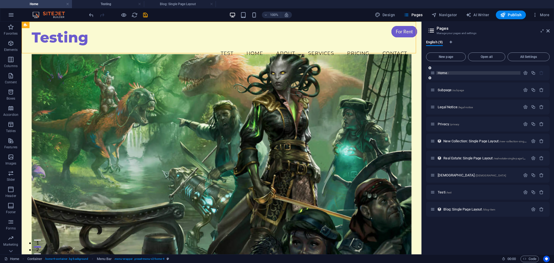
click at [443, 73] on span "Home /" at bounding box center [443, 73] width 11 height 4
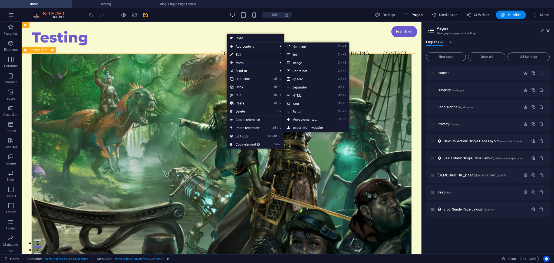
click at [250, 53] on link "⏎ Edit" at bounding box center [245, 55] width 37 height 8
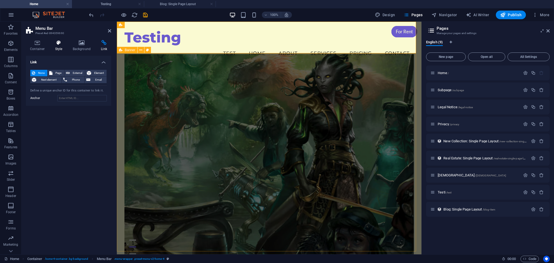
click at [59, 45] on icon at bounding box center [58, 42] width 15 height 5
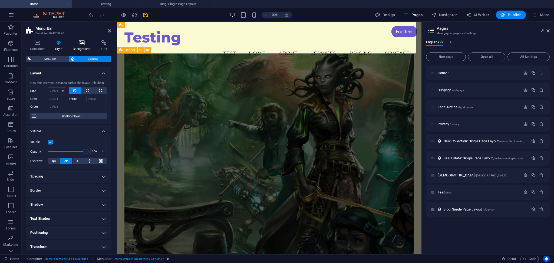
click at [80, 45] on icon at bounding box center [82, 42] width 26 height 5
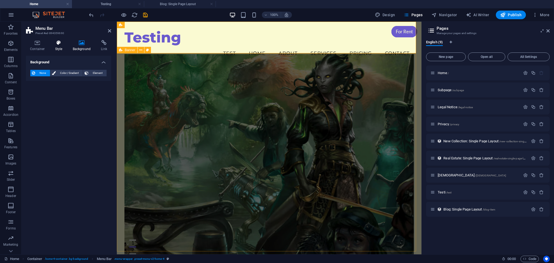
click at [68, 45] on h4 "Style" at bounding box center [60, 45] width 18 height 11
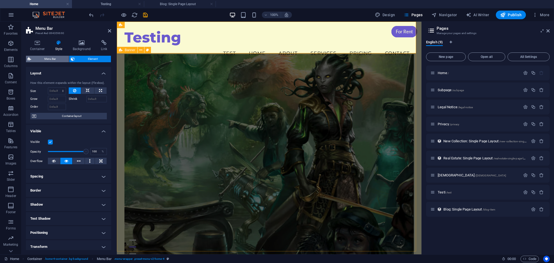
click at [46, 61] on span "Menu Bar" at bounding box center [50, 59] width 35 height 6
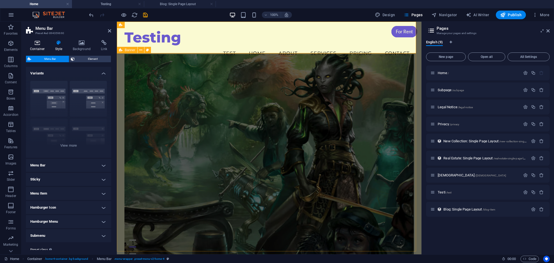
click at [40, 49] on h4 "Container" at bounding box center [38, 45] width 25 height 11
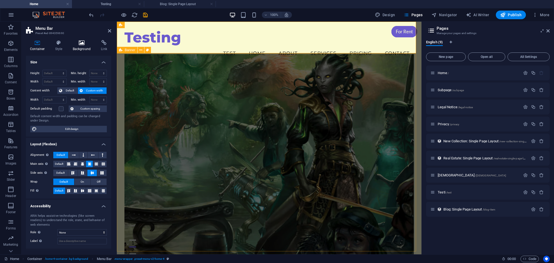
click at [70, 45] on icon at bounding box center [82, 42] width 26 height 5
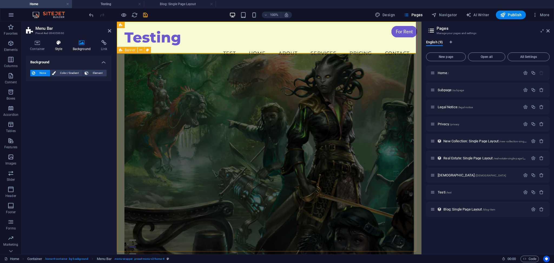
click at [62, 41] on icon at bounding box center [58, 42] width 15 height 5
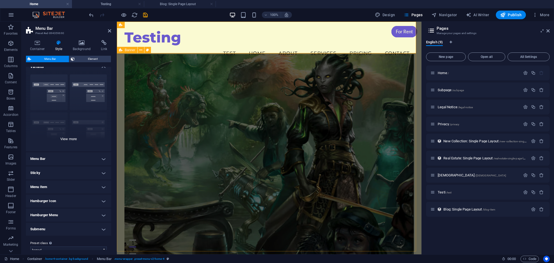
scroll to position [14, 0]
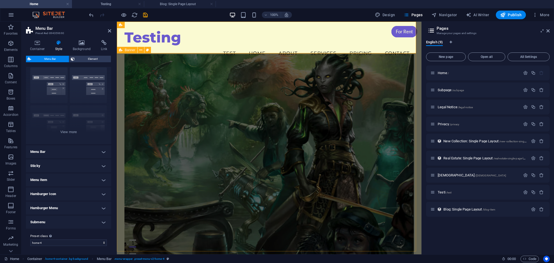
click at [57, 154] on h4 "Menu Bar" at bounding box center [68, 151] width 85 height 13
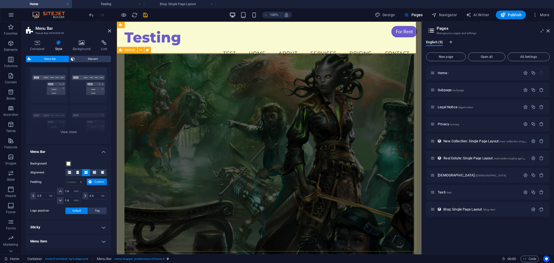
click at [57, 153] on h4 "Menu Bar" at bounding box center [68, 150] width 85 height 10
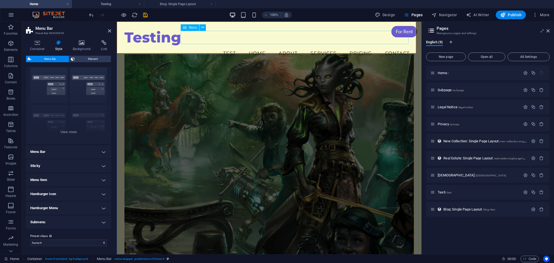
click at [235, 47] on nav "test Home About Services Pricing Contact" at bounding box center [269, 54] width 290 height 14
select select
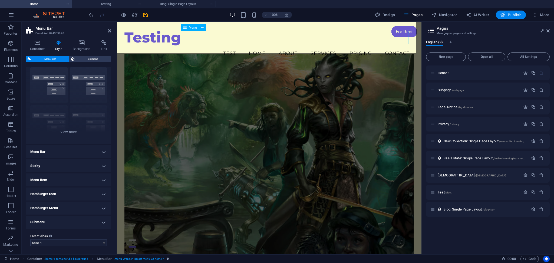
select select
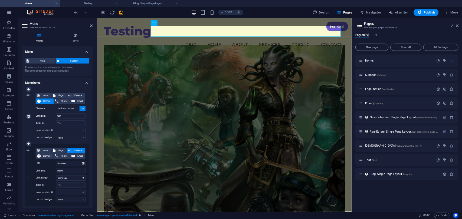
scroll to position [0, 0]
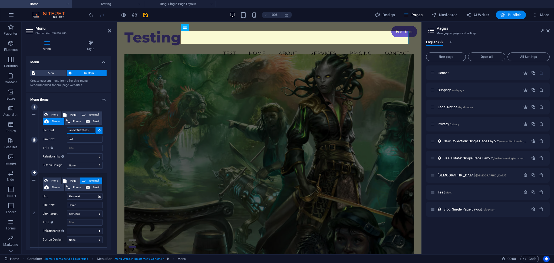
drag, startPoint x: 92, startPoint y: 130, endPoint x: 63, endPoint y: 135, distance: 29.0
click at [63, 135] on div "None Page External Element Phone Email Page Home Subpage Legal Notice Privacy v…" at bounding box center [73, 135] width 60 height 48
type input "#"
select select
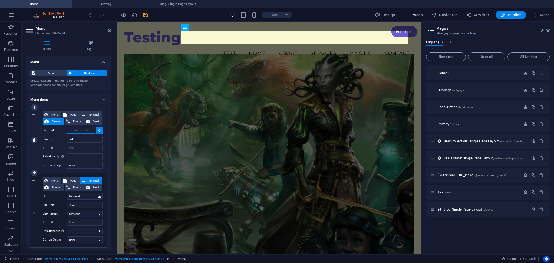
select select
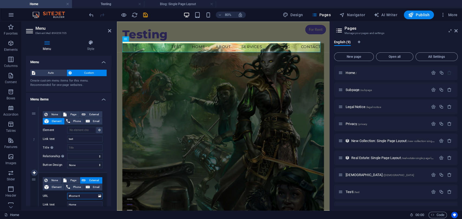
click at [69, 198] on input "#home-4" at bounding box center [84, 196] width 35 height 6
type input "home-4"
select select
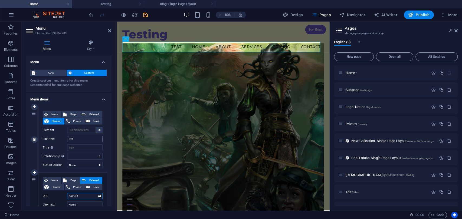
select select
type input "#home-4"
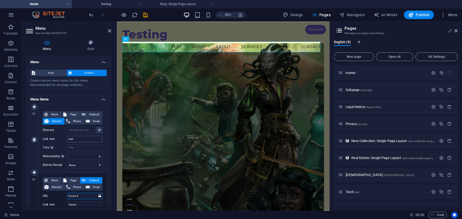
select select
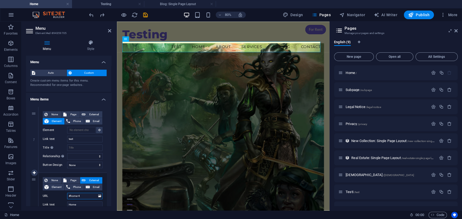
drag, startPoint x: 81, startPoint y: 196, endPoint x: 66, endPoint y: 197, distance: 15.2
click at [66, 197] on div "URL #home-4" at bounding box center [73, 196] width 60 height 6
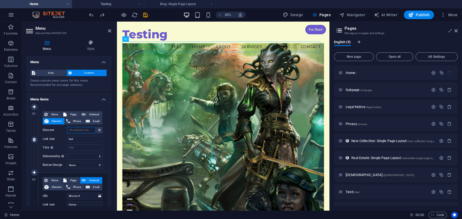
click at [82, 132] on input "Element" at bounding box center [81, 130] width 28 height 6
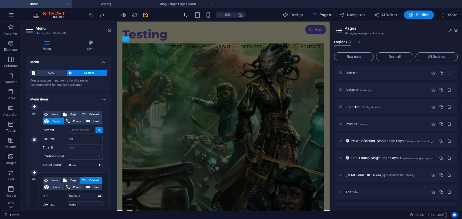
paste input "#home-4"
type input "#home-4"
select select
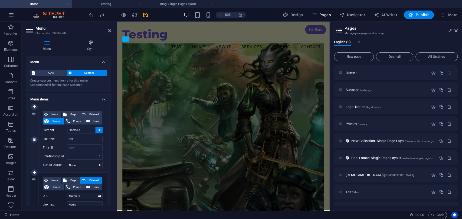
select select
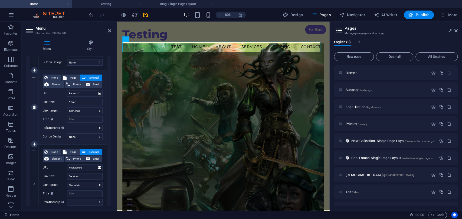
scroll to position [180, 0]
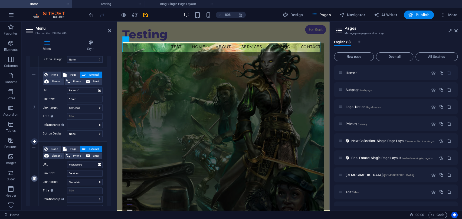
click at [34, 180] on icon at bounding box center [34, 179] width 3 height 4
select select
type input "#pricing-2"
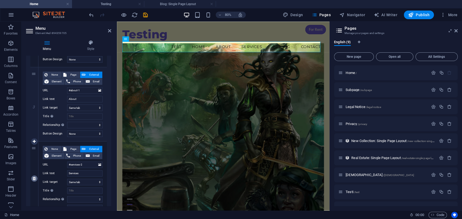
type input "Pricing"
select select
type input "#contact-us-1"
type input "Contact"
select select
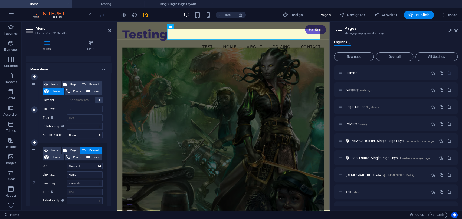
scroll to position [0, 0]
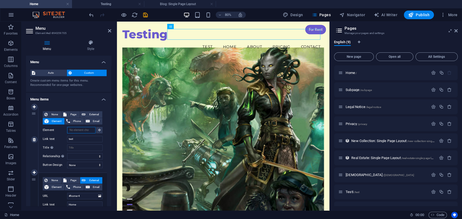
click at [71, 130] on input "Element" at bounding box center [81, 130] width 28 height 6
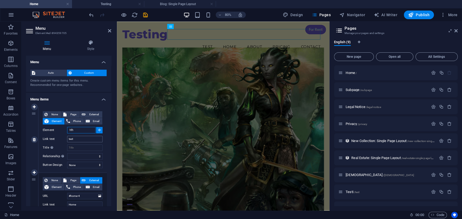
type input "hfh"
click at [84, 142] on input "test" at bounding box center [84, 139] width 35 height 6
click at [84, 133] on input "Element" at bounding box center [81, 130] width 28 height 6
click at [81, 148] on input "Title Additional link description, should not be the same as the link text. The…" at bounding box center [84, 148] width 35 height 6
type input "test"
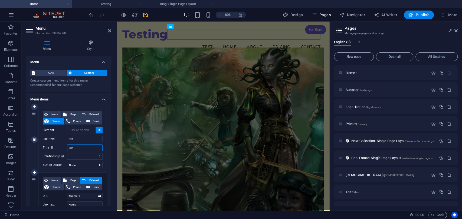
select select
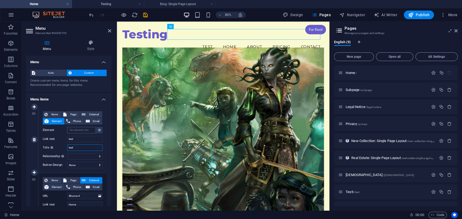
type input "test"
click at [81, 131] on input "Element" at bounding box center [81, 130] width 28 height 6
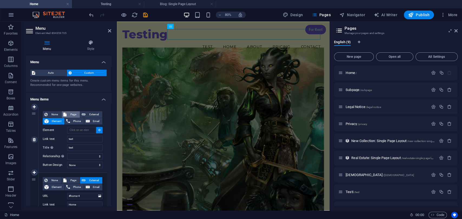
click at [74, 116] on span "Page" at bounding box center [73, 114] width 10 height 6
select select
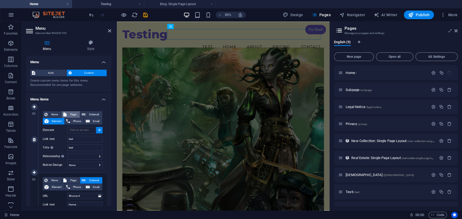
select select
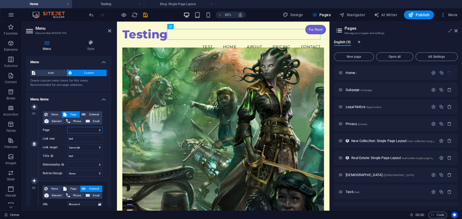
click at [89, 129] on select "Home Subpage Legal Notice Privacy vishnu Testi" at bounding box center [84, 130] width 35 height 6
select select "5"
click at [67, 127] on select "Home Subpage Legal Notice Privacy vishnu Testi" at bounding box center [84, 130] width 35 height 6
select select
click at [83, 139] on input "test" at bounding box center [84, 139] width 35 height 6
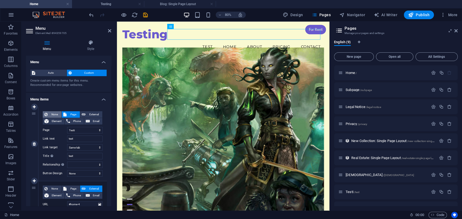
click at [48, 112] on button "None" at bounding box center [52, 114] width 19 height 6
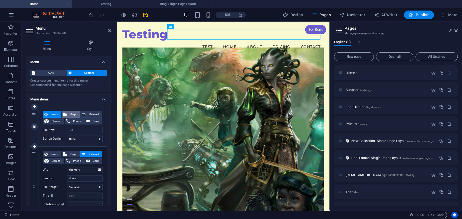
click at [70, 114] on span "Page" at bounding box center [73, 114] width 10 height 6
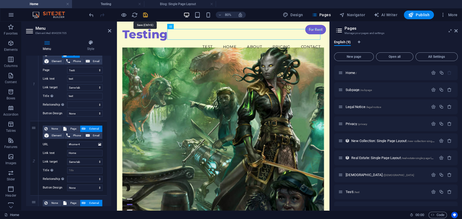
click at [144, 15] on icon "save" at bounding box center [145, 15] width 6 height 6
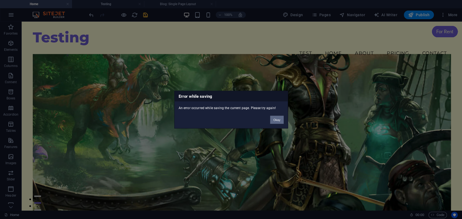
click at [278, 120] on button "Okay" at bounding box center [277, 120] width 14 height 8
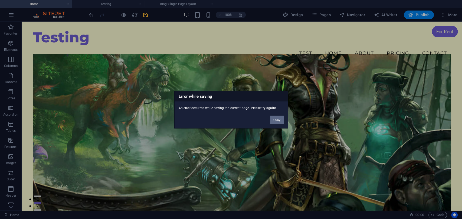
click at [277, 120] on button "Okay" at bounding box center [277, 120] width 14 height 8
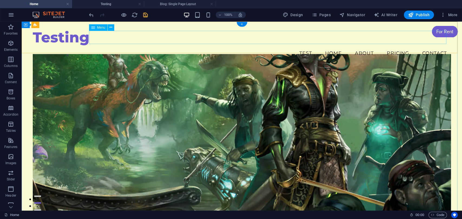
click at [290, 47] on nav "test Home About Pricing Contact" at bounding box center [242, 54] width 418 height 14
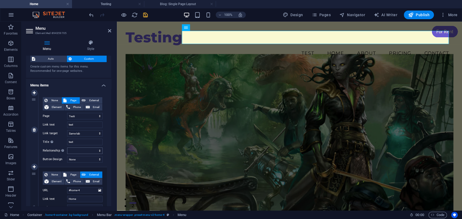
scroll to position [30, 0]
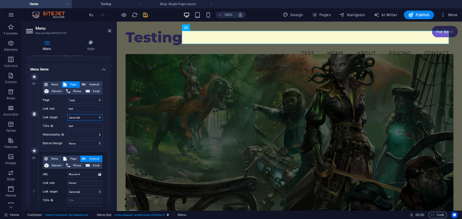
click at [92, 118] on select "New tab Same tab Overlay" at bounding box center [84, 117] width 35 height 6
click at [90, 116] on select "New tab Same tab Overlay" at bounding box center [84, 117] width 35 height 6
click at [147, 15] on icon "save" at bounding box center [145, 15] width 6 height 6
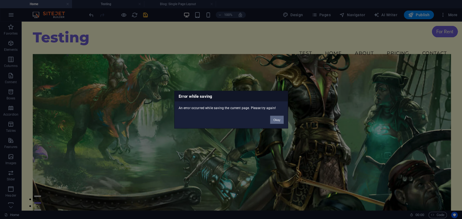
click at [277, 121] on button "Okay" at bounding box center [277, 120] width 14 height 8
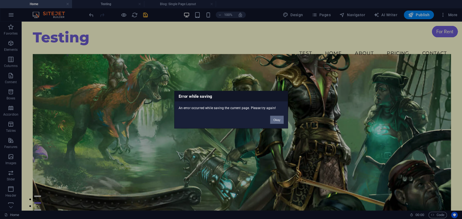
click at [278, 119] on button "Okay" at bounding box center [277, 120] width 14 height 8
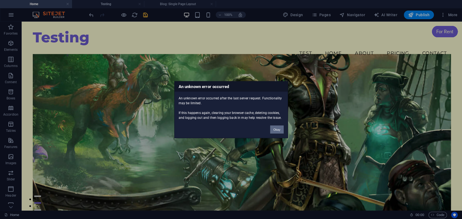
click at [275, 130] on button "Okay" at bounding box center [277, 130] width 14 height 8
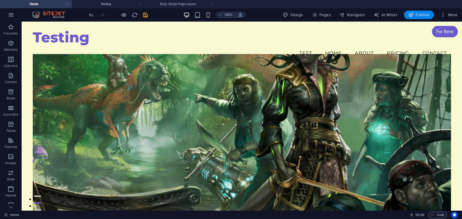
click at [415, 19] on button "Publish" at bounding box center [419, 15] width 30 height 9
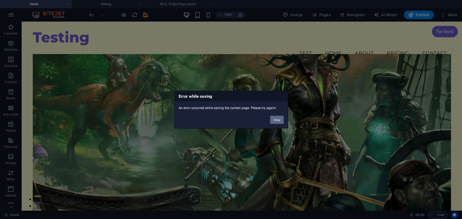
click at [279, 121] on button "Okay" at bounding box center [277, 120] width 14 height 8
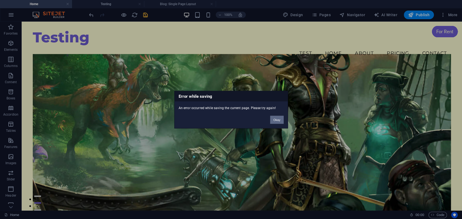
click at [274, 120] on button "Okay" at bounding box center [277, 120] width 14 height 8
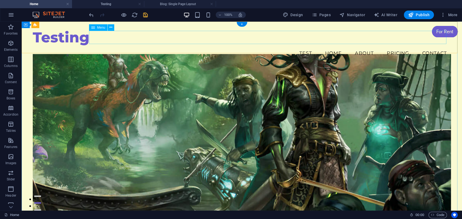
click at [298, 47] on nav "test Home About Pricing Contact" at bounding box center [242, 54] width 418 height 14
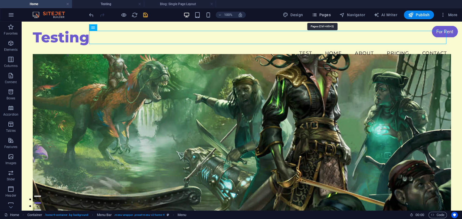
click at [323, 15] on span "Pages" at bounding box center [320, 14] width 19 height 5
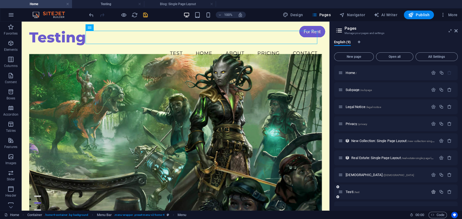
click at [434, 191] on icon "button" at bounding box center [433, 192] width 5 height 5
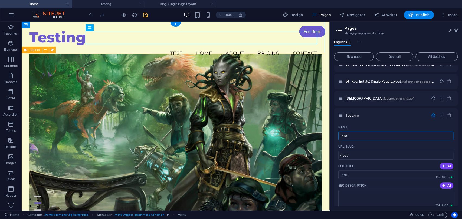
click at [301, 161] on figure at bounding box center [175, 140] width 292 height 172
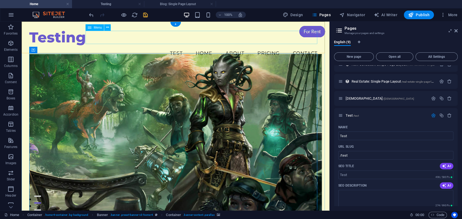
click at [224, 47] on nav "test Home About Pricing Contact" at bounding box center [175, 54] width 292 height 14
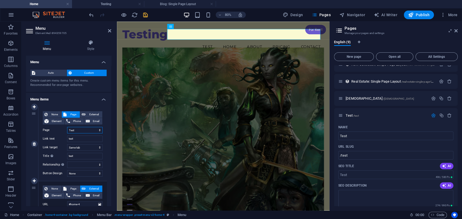
click at [86, 130] on select "Home Subpage Legal Notice Privacy vishnu Test" at bounding box center [84, 130] width 35 height 6
click at [144, 15] on icon "save" at bounding box center [145, 15] width 6 height 6
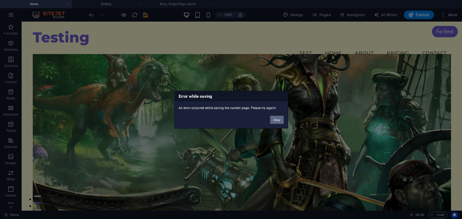
click at [275, 119] on button "Okay" at bounding box center [277, 120] width 14 height 8
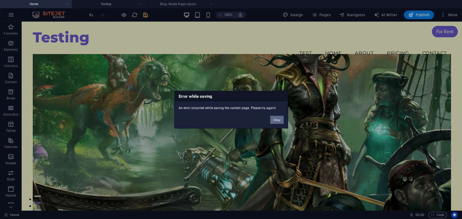
click at [275, 119] on button "Okay" at bounding box center [277, 120] width 14 height 8
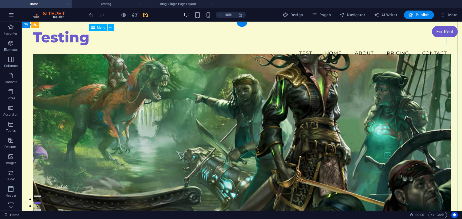
click at [301, 47] on nav "test Home About Pricing Contact" at bounding box center [242, 54] width 418 height 14
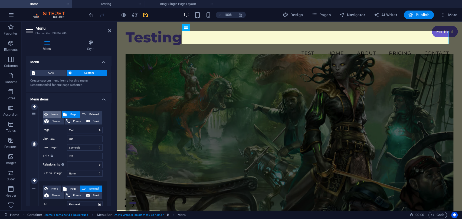
click at [55, 115] on span "None" at bounding box center [54, 114] width 11 height 6
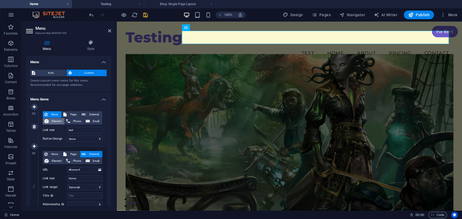
click at [56, 119] on span "Element" at bounding box center [56, 121] width 12 height 6
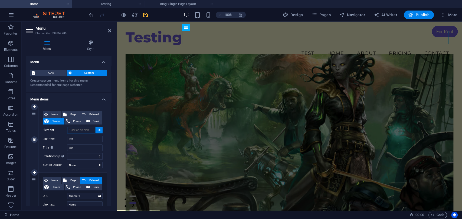
click at [83, 130] on input "Element" at bounding box center [81, 130] width 28 height 6
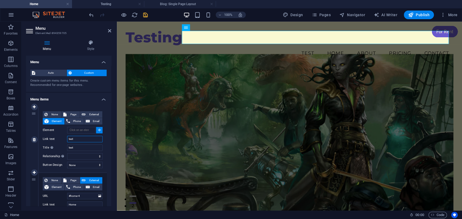
click at [82, 140] on input "test" at bounding box center [84, 139] width 35 height 6
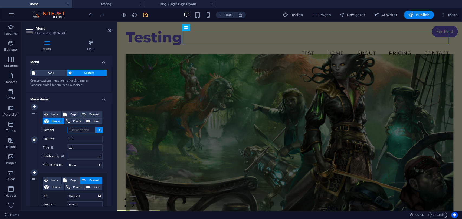
click at [82, 130] on input "Element" at bounding box center [81, 130] width 28 height 6
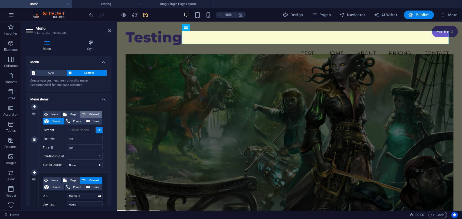
click at [93, 111] on span "External" at bounding box center [94, 114] width 14 height 6
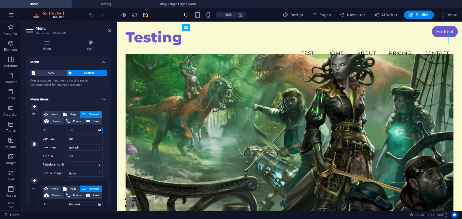
click at [81, 130] on input "URL" at bounding box center [84, 130] width 35 height 6
click at [103, 145] on div "None Page External Element Phone Email Page Home Subpage Legal Notice Privacy v…" at bounding box center [72, 144] width 68 height 74
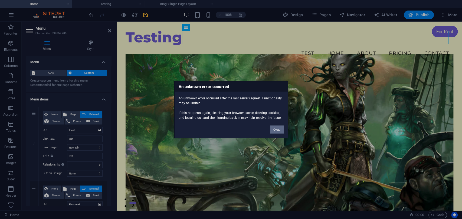
click at [279, 127] on button "Okay" at bounding box center [277, 130] width 14 height 8
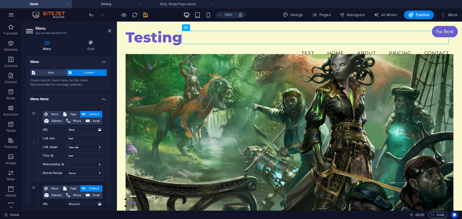
scroll to position [0, 0]
click at [52, 74] on span "Auto" at bounding box center [51, 73] width 28 height 6
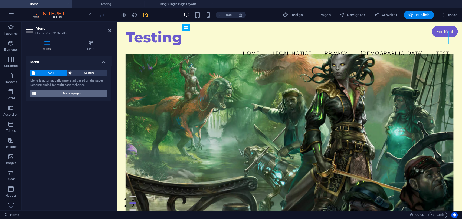
click at [66, 93] on span "Manage pages" at bounding box center [71, 93] width 67 height 6
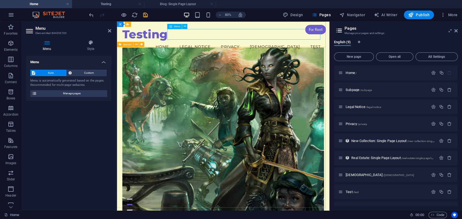
click at [357, 47] on nav "Home Legal Notice Privacy vishnu Test" at bounding box center [250, 54] width 252 height 14
click at [310, 81] on figure at bounding box center [250, 161] width 252 height 215
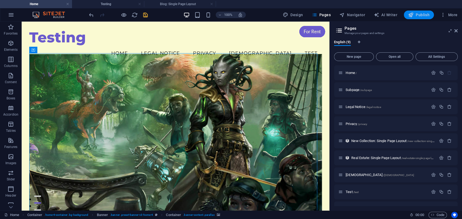
click at [419, 16] on span "Publish" at bounding box center [418, 14] width 21 height 5
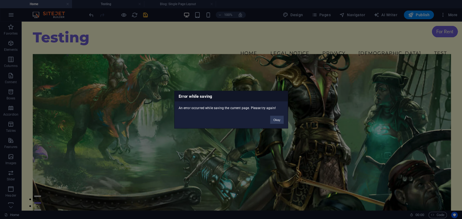
click at [268, 120] on div "Okay" at bounding box center [277, 117] width 22 height 14
click at [280, 119] on button "Okay" at bounding box center [277, 120] width 14 height 8
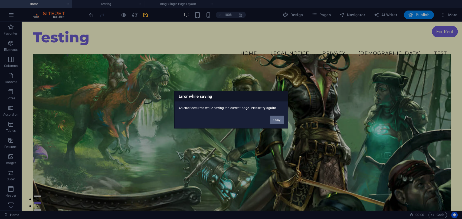
click at [277, 119] on button "Okay" at bounding box center [277, 120] width 14 height 8
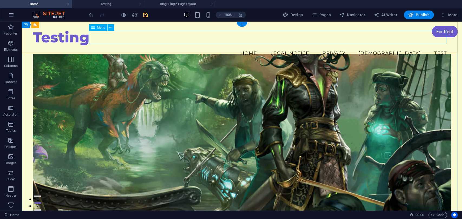
click at [411, 47] on nav "Home Legal Notice Privacy vishnu Test" at bounding box center [242, 54] width 418 height 14
click at [436, 47] on nav "Home Legal Notice Privacy vishnu Test" at bounding box center [242, 54] width 418 height 14
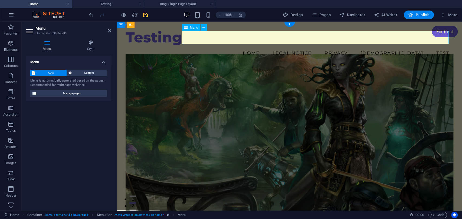
click at [436, 47] on nav "Home Legal Notice Privacy vishnu Test" at bounding box center [290, 54] width 328 height 14
click at [93, 73] on span "Custom" at bounding box center [89, 73] width 32 height 6
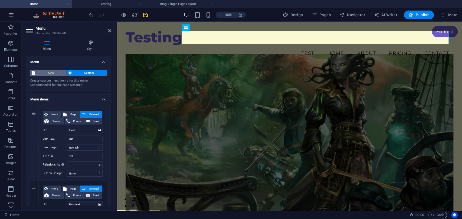
click at [50, 73] on span "Auto" at bounding box center [51, 73] width 28 height 6
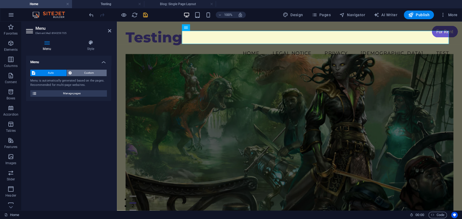
click at [73, 73] on button "Custom" at bounding box center [87, 73] width 40 height 6
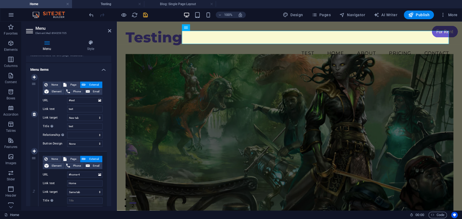
scroll to position [30, 0]
click at [71, 86] on span "Page" at bounding box center [73, 84] width 10 height 6
click at [100, 101] on select "Home Subpage Legal Notice Privacy vishnu Test" at bounding box center [84, 100] width 35 height 6
click at [67, 97] on select "Home Subpage Legal Notice Privacy vishnu Test" at bounding box center [84, 100] width 35 height 6
click at [96, 101] on select "Home Subpage Legal Notice Privacy vishnu Test" at bounding box center [84, 100] width 35 height 6
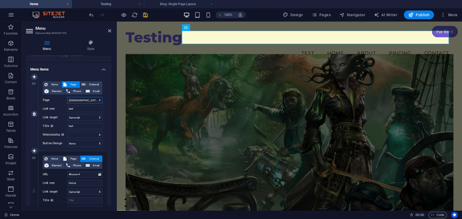
click at [67, 97] on select "Home Subpage Legal Notice Privacy vishnu Test" at bounding box center [84, 100] width 35 height 6
click at [136, 109] on figure at bounding box center [290, 140] width 328 height 172
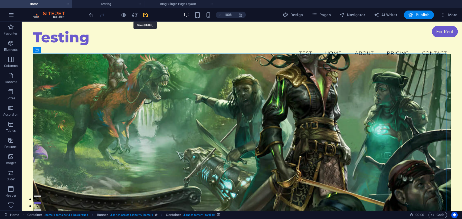
click at [146, 15] on icon "save" at bounding box center [145, 15] width 6 height 6
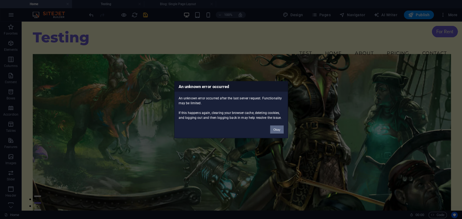
click at [278, 128] on button "Okay" at bounding box center [277, 130] width 14 height 8
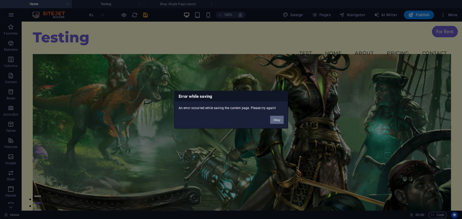
click at [278, 120] on button "Okay" at bounding box center [277, 120] width 14 height 8
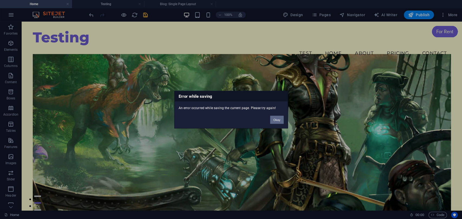
drag, startPoint x: 277, startPoint y: 122, endPoint x: 203, endPoint y: 85, distance: 82.5
click at [277, 122] on button "Okay" at bounding box center [277, 120] width 14 height 8
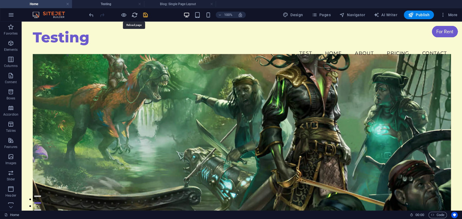
click at [134, 16] on icon "reload" at bounding box center [135, 15] width 6 height 6
click at [147, 15] on icon "save" at bounding box center [145, 15] width 6 height 6
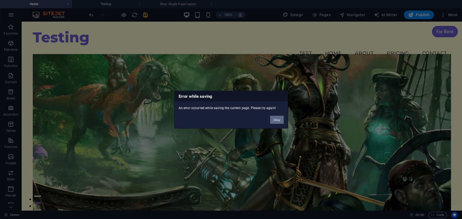
click at [279, 119] on button "Okay" at bounding box center [277, 120] width 14 height 8
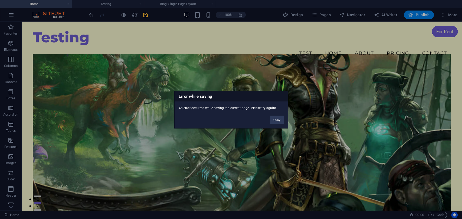
drag, startPoint x: 47, startPoint y: 5, endPoint x: 53, endPoint y: 5, distance: 5.4
click at [48, 5] on div "Error while saving An error occurred while saving the current page. Please try …" at bounding box center [231, 109] width 462 height 219
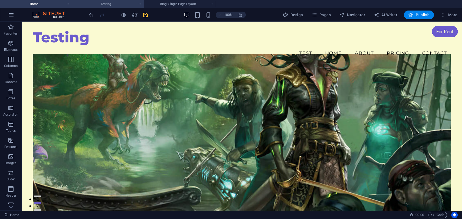
click at [92, 2] on h4 "Testing" at bounding box center [108, 4] width 72 height 6
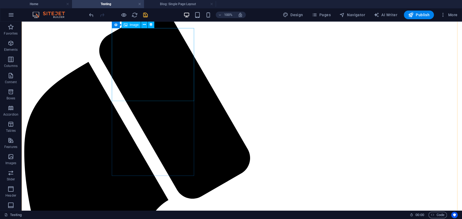
scroll to position [60, 0]
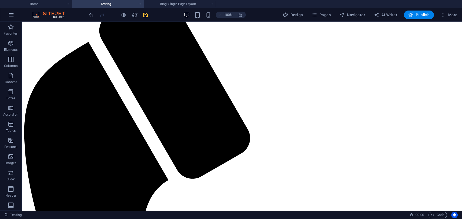
click at [143, 17] on icon "save" at bounding box center [145, 15] width 6 height 6
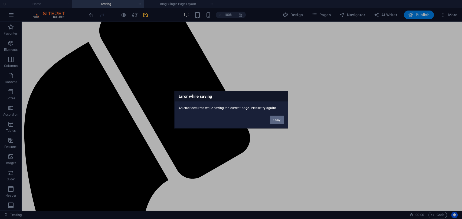
click at [276, 119] on button "Okay" at bounding box center [277, 120] width 14 height 8
click at [179, 3] on div "Error while saving An error occurred while saving the current page. Please try …" at bounding box center [231, 109] width 462 height 219
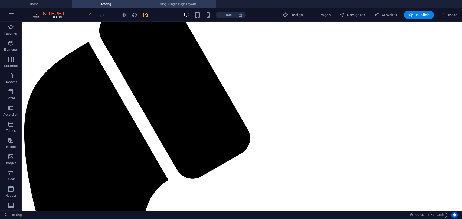
click at [172, 6] on h4 "Blog: Single Page Layout" at bounding box center [180, 4] width 72 height 6
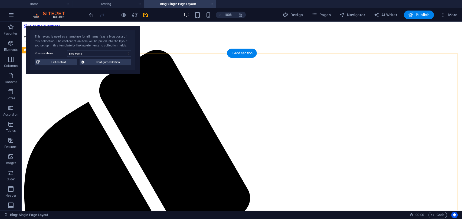
click at [213, 4] on link at bounding box center [211, 4] width 3 height 5
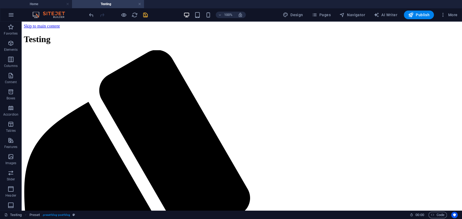
scroll to position [60, 0]
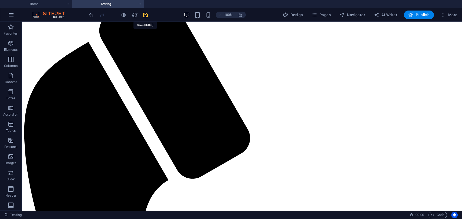
click at [145, 16] on icon "save" at bounding box center [145, 15] width 6 height 6
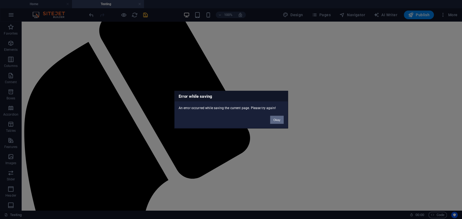
click at [276, 120] on button "Okay" at bounding box center [277, 120] width 14 height 8
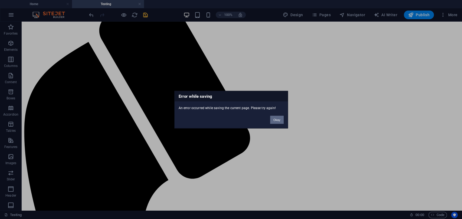
click at [276, 120] on button "Okay" at bounding box center [277, 120] width 14 height 8
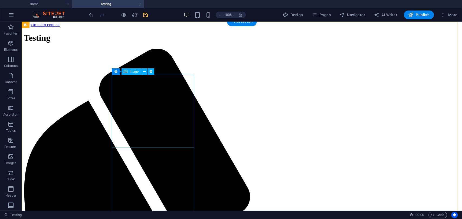
scroll to position [0, 0]
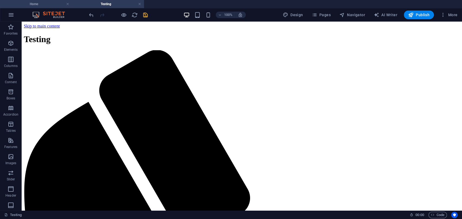
click at [46, 8] on li "Home" at bounding box center [36, 4] width 72 height 8
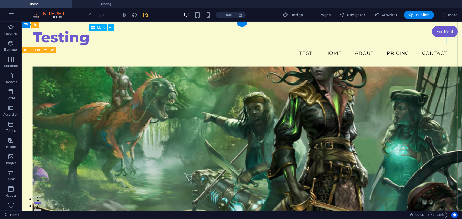
click at [277, 47] on nav "test Home About Pricing Contact" at bounding box center [242, 54] width 418 height 14
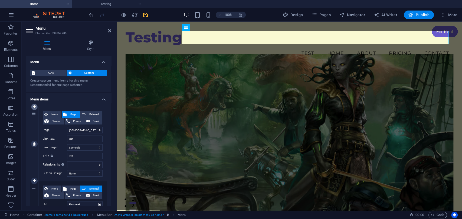
click at [34, 109] on icon at bounding box center [34, 107] width 3 height 4
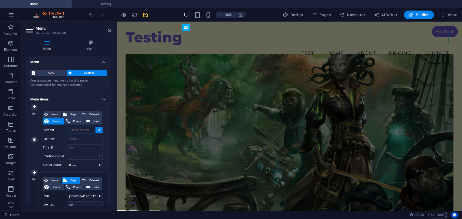
click at [78, 130] on input "Element" at bounding box center [81, 130] width 28 height 6
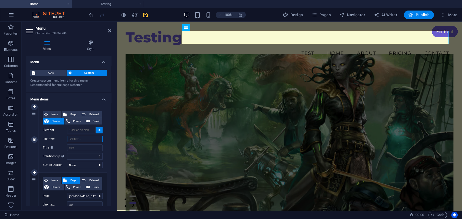
click at [80, 139] on input "Link text" at bounding box center [84, 139] width 35 height 6
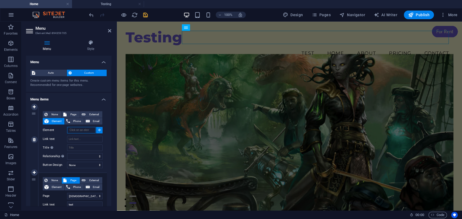
click at [82, 131] on input "Element" at bounding box center [81, 130] width 28 height 6
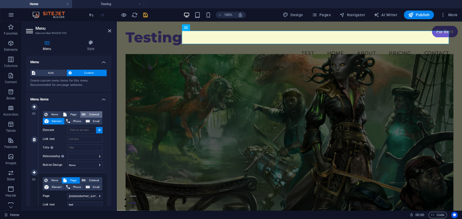
click at [89, 116] on span "External" at bounding box center [94, 114] width 14 height 6
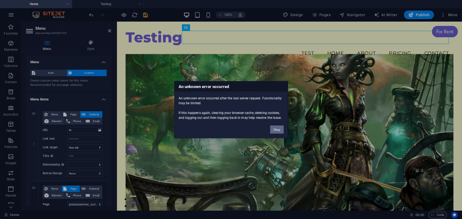
click at [277, 126] on button "Okay" at bounding box center [277, 130] width 14 height 8
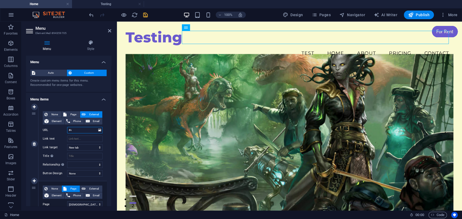
click at [74, 133] on input "#v" at bounding box center [84, 130] width 35 height 6
click at [80, 140] on input "Link text" at bounding box center [84, 139] width 35 height 6
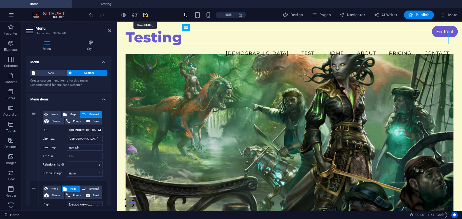
click at [143, 14] on icon "save" at bounding box center [145, 15] width 6 height 6
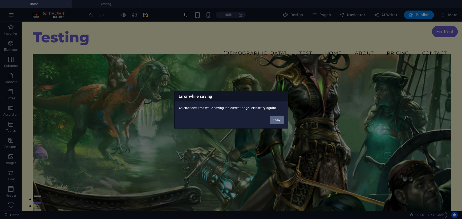
click at [282, 121] on button "Okay" at bounding box center [277, 120] width 14 height 8
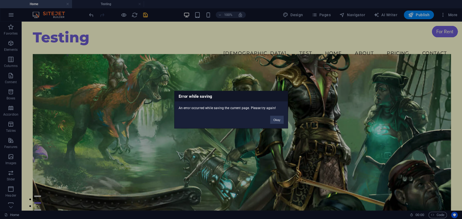
click at [270, 37] on div "Error while saving An error occurred while saving the current page. Please try …" at bounding box center [231, 109] width 462 height 219
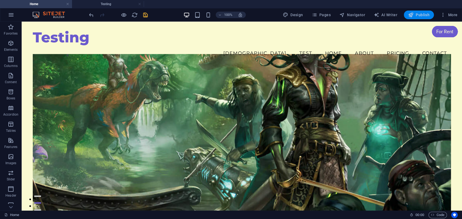
click at [425, 15] on span "Publish" at bounding box center [418, 14] width 21 height 5
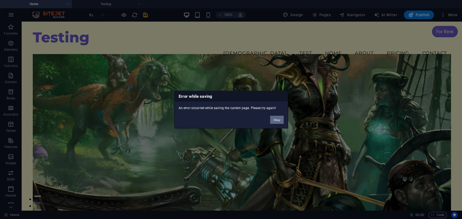
click at [273, 120] on button "Okay" at bounding box center [277, 120] width 14 height 8
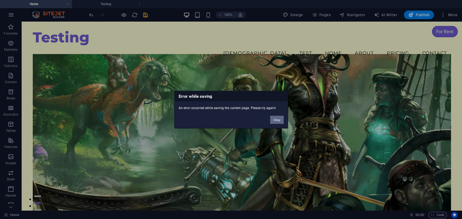
click at [273, 117] on button "Okay" at bounding box center [277, 120] width 14 height 8
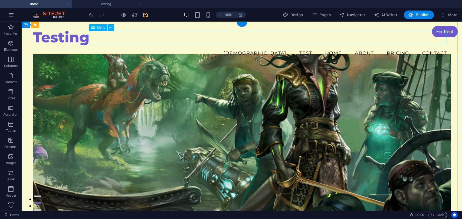
click at [275, 47] on nav "Vishnu test Home About Pricing Contact" at bounding box center [242, 54] width 418 height 14
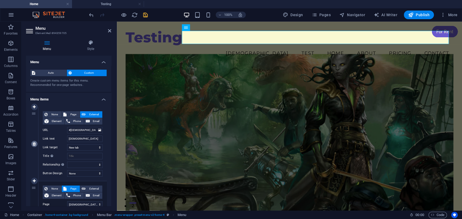
click at [34, 144] on icon at bounding box center [34, 144] width 3 height 4
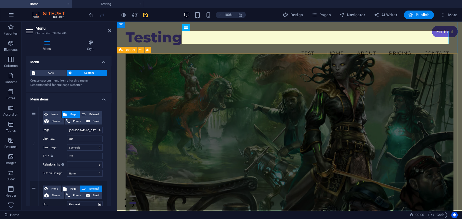
click at [277, 96] on figure at bounding box center [290, 140] width 328 height 172
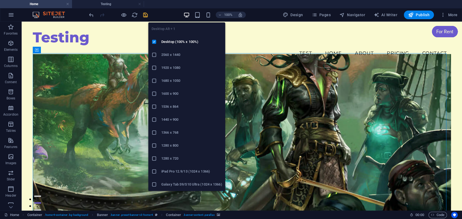
click at [186, 15] on icon "button" at bounding box center [186, 15] width 6 height 6
click at [181, 40] on h6 "Desktop (100% x 100%)" at bounding box center [191, 42] width 61 height 6
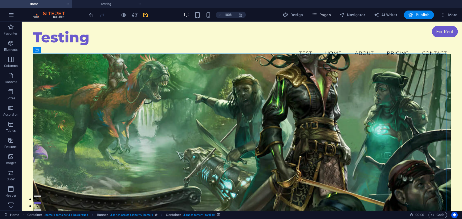
click at [327, 15] on span "Pages" at bounding box center [320, 14] width 19 height 5
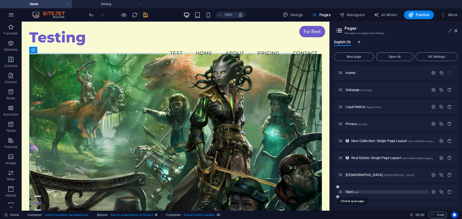
click at [353, 191] on span "/test" at bounding box center [356, 192] width 6 height 3
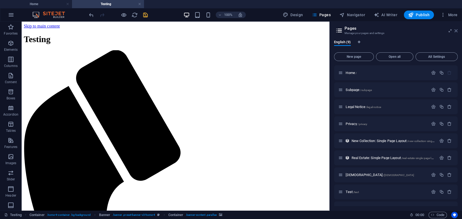
click at [456, 32] on icon at bounding box center [455, 31] width 3 height 4
